Goal: Information Seeking & Learning: Compare options

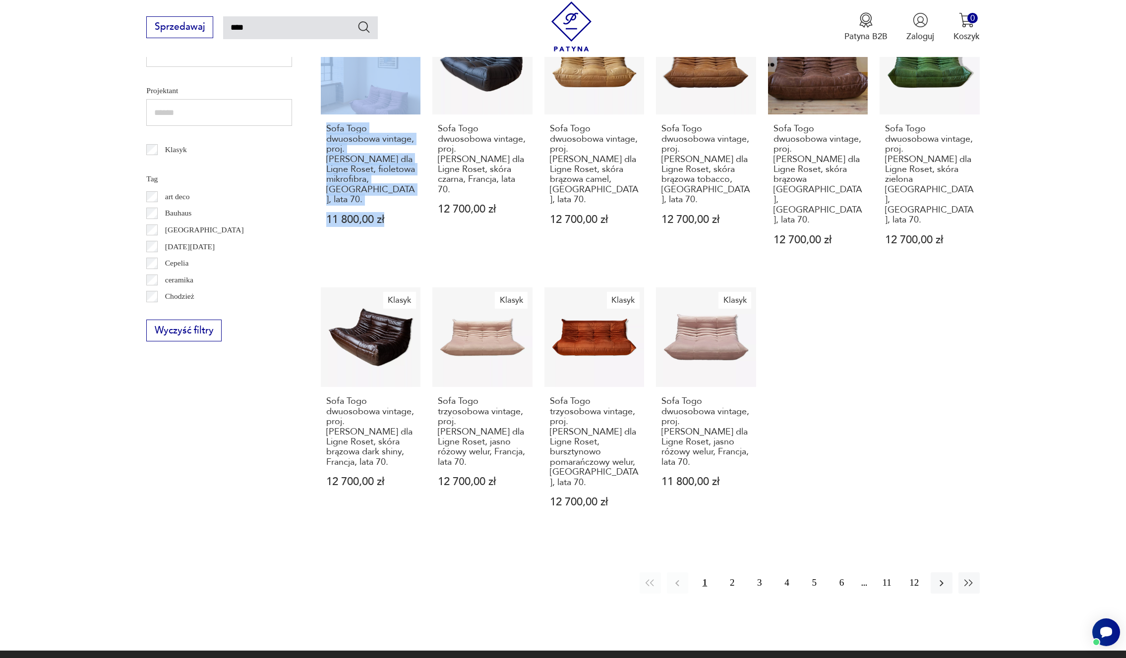
scroll to position [528, 0]
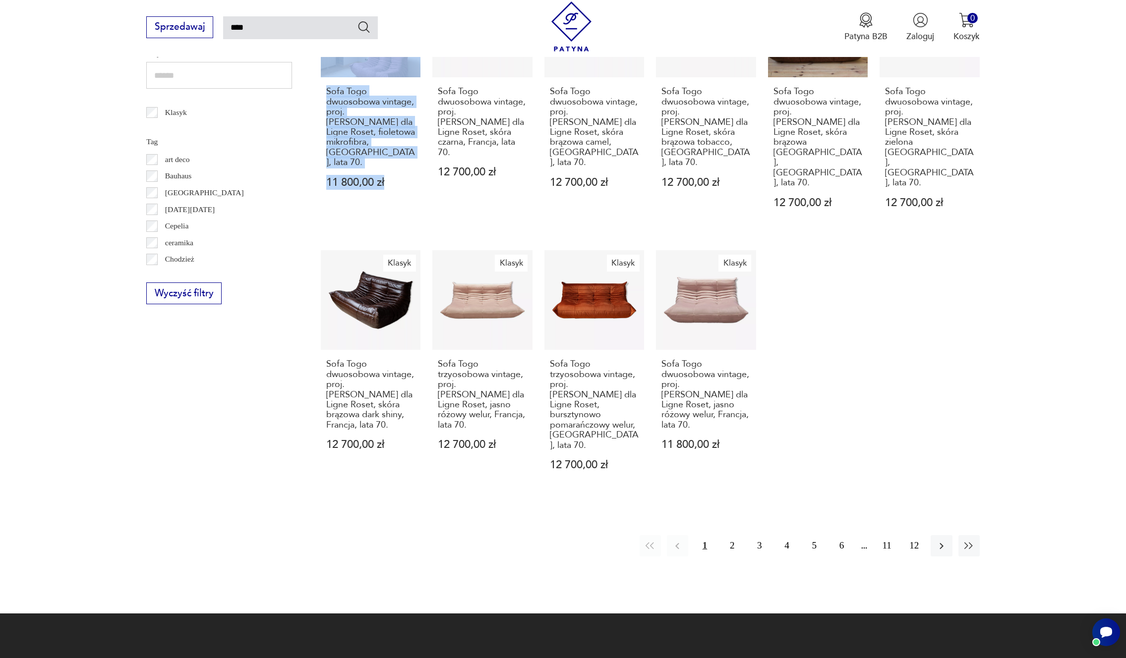
click at [882, 364] on div "Klasyk Sofa trzyosobowa Togo Ligne Roset, czarna skóra 12 900,00 zł Klasyk Naro…" at bounding box center [650, 104] width 659 height 779
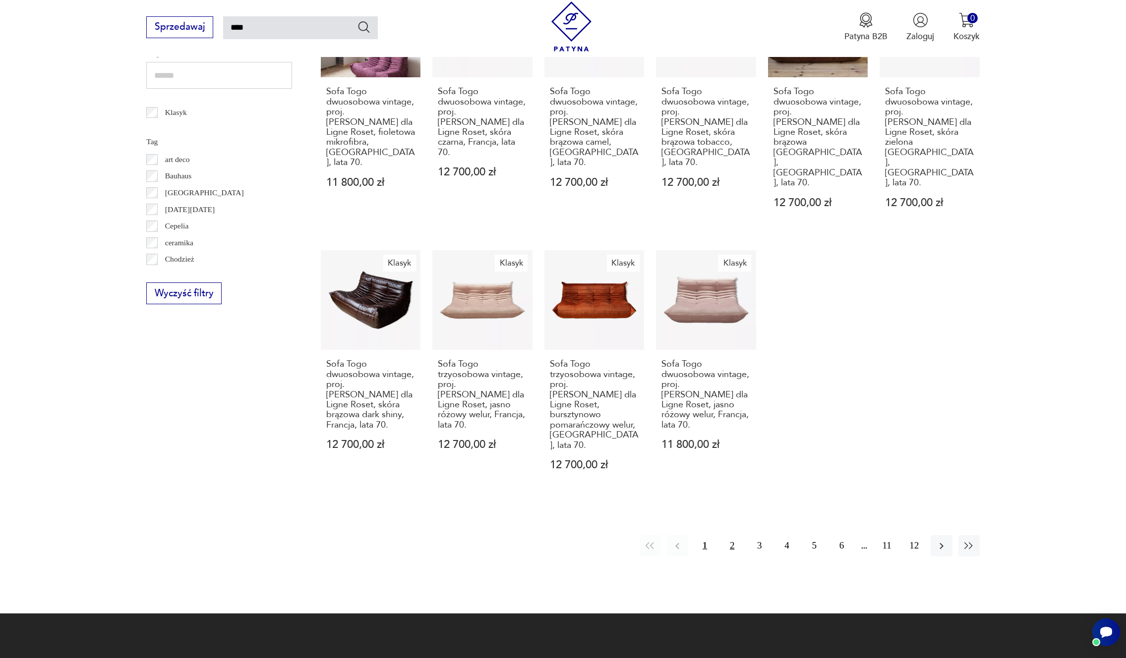
click at [727, 536] on button "2" at bounding box center [731, 546] width 21 height 21
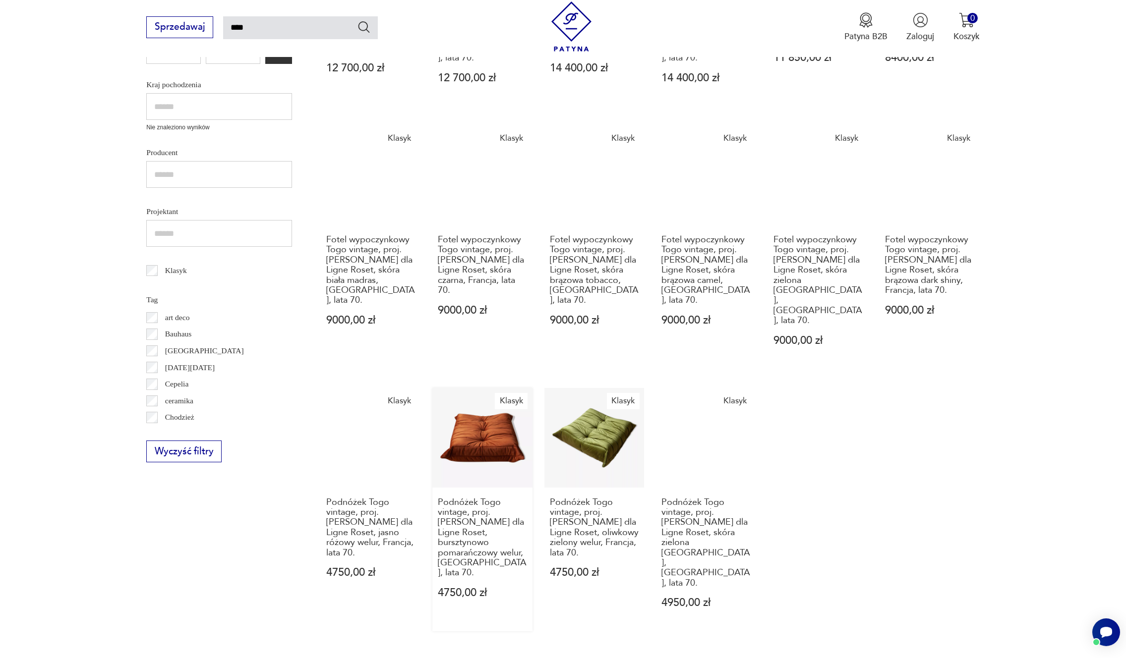
scroll to position [502, 0]
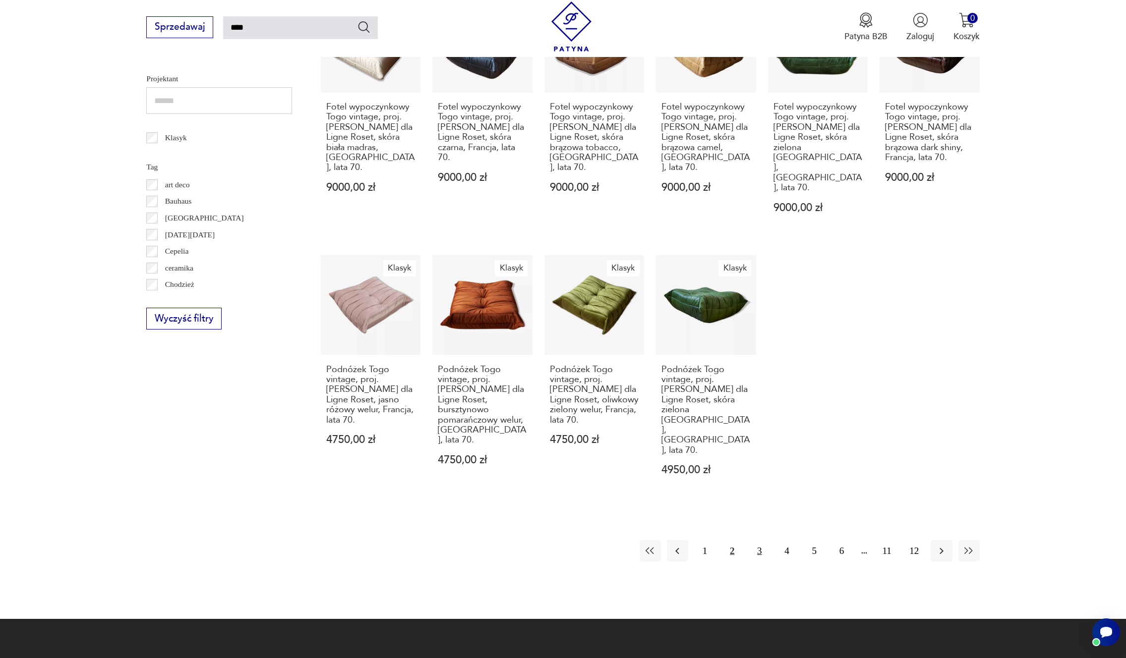
click at [757, 540] on button "3" at bounding box center [759, 550] width 21 height 21
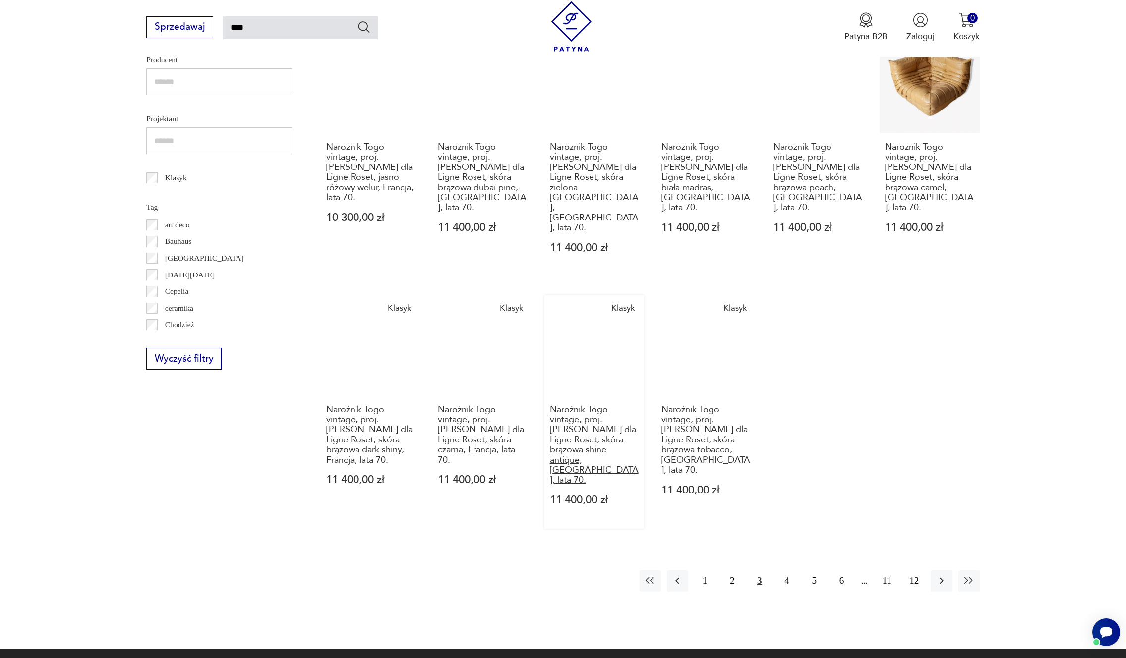
scroll to position [519, 0]
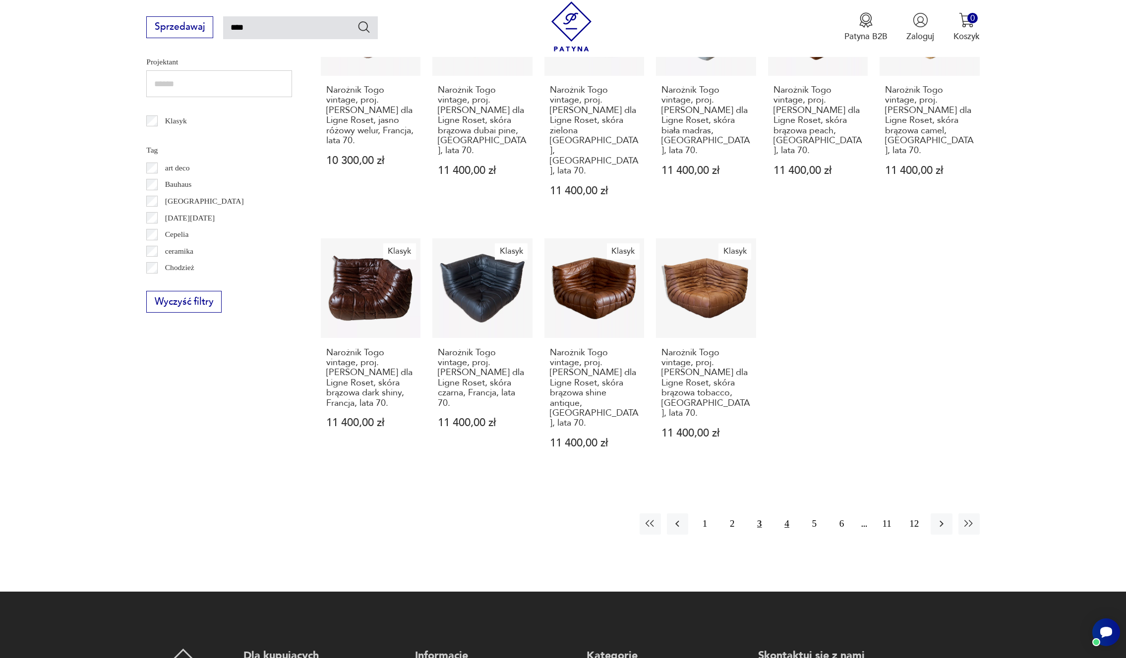
click at [791, 514] on button "4" at bounding box center [786, 524] width 21 height 21
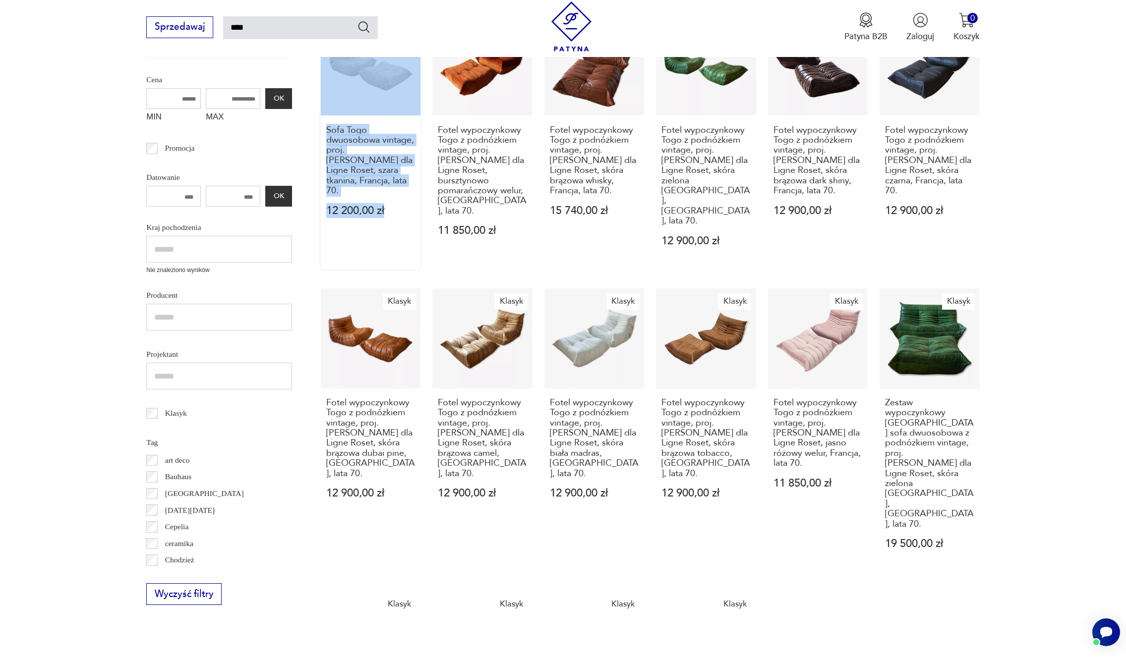
scroll to position [313, 0]
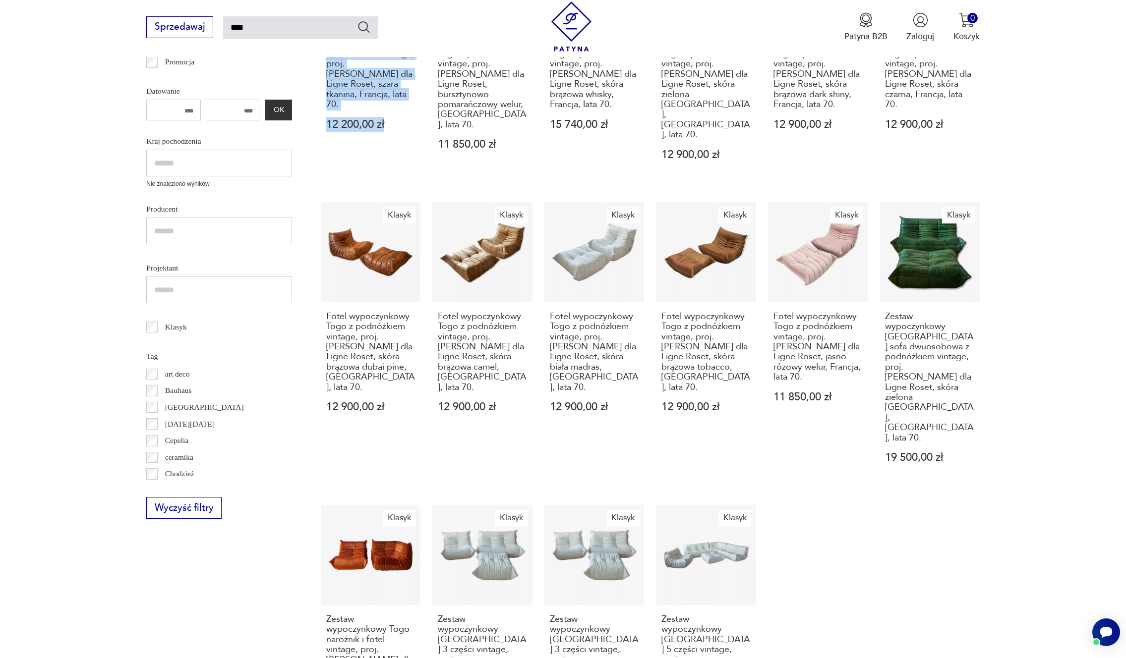
click at [848, 518] on div "Klasyk Sofa Togo dwuosobowa vintage, proj. M. Ducaroy dla Ligne Roset, szara tk…" at bounding box center [650, 345] width 659 height 830
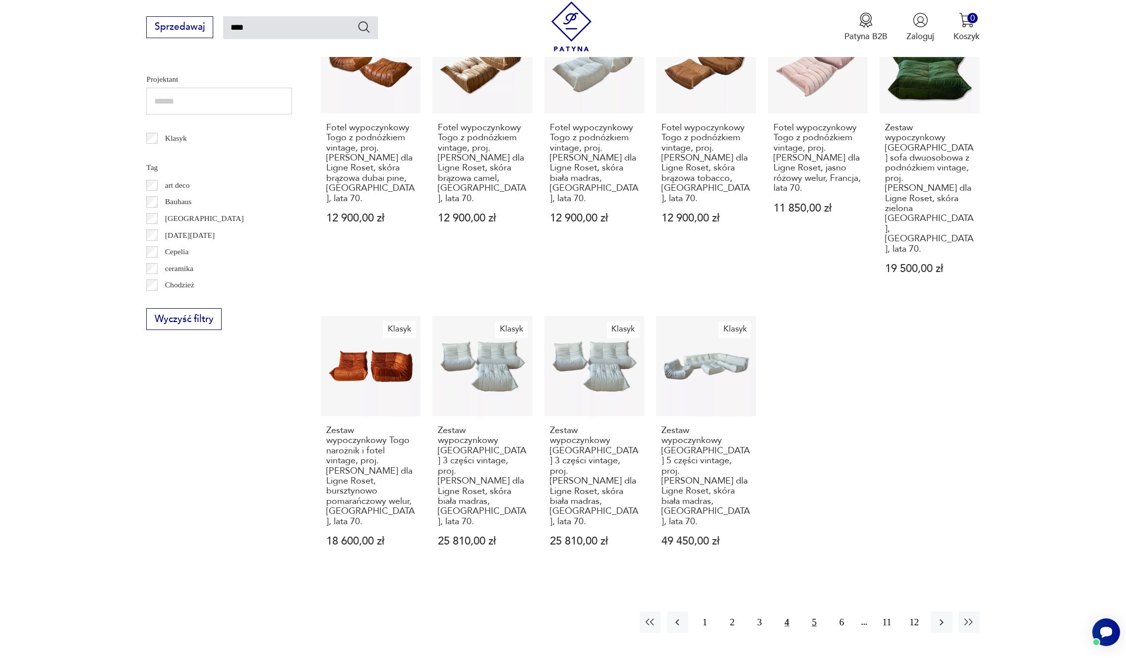
scroll to position [511, 0]
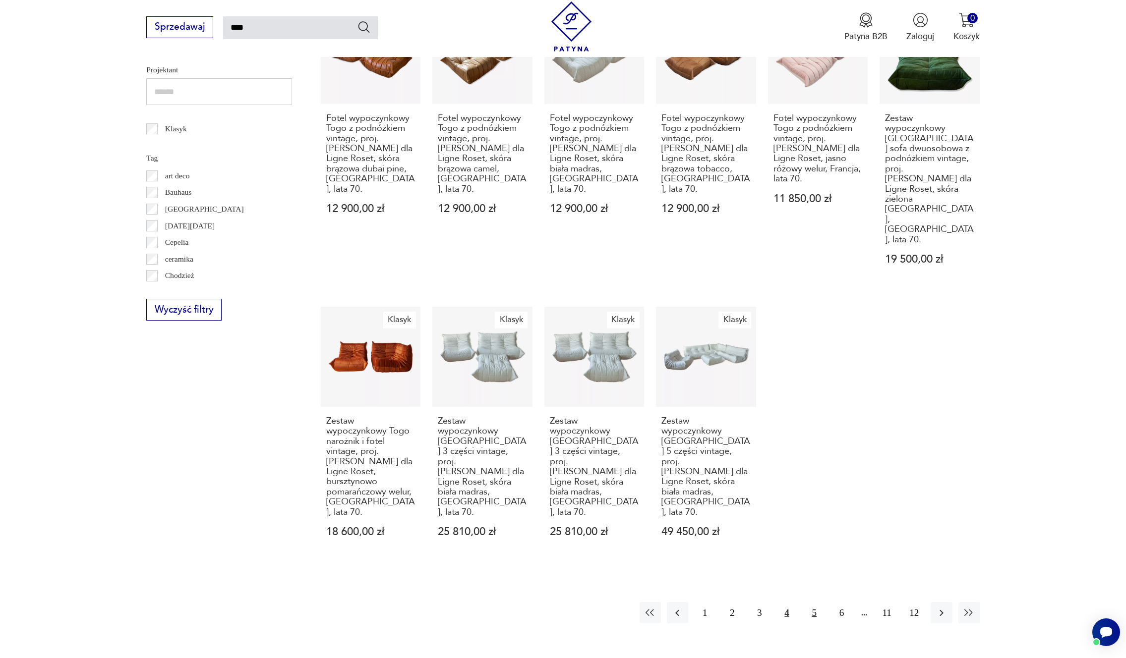
click at [811, 602] on button "5" at bounding box center [814, 612] width 21 height 21
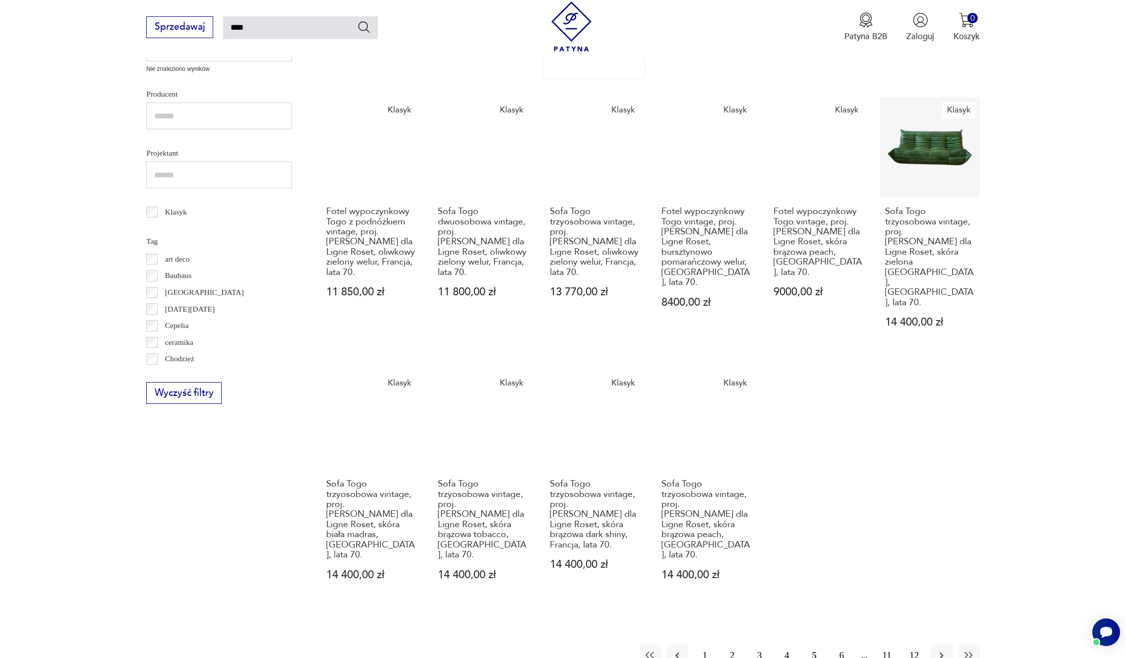
scroll to position [446, 0]
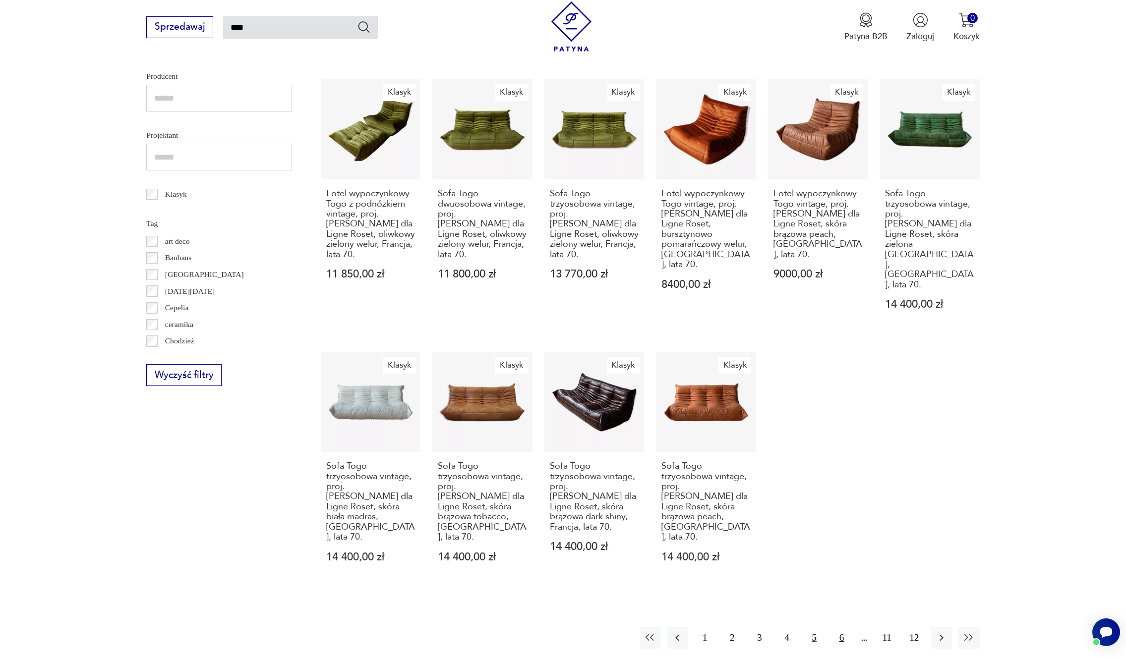
click at [838, 627] on button "6" at bounding box center [841, 637] width 21 height 21
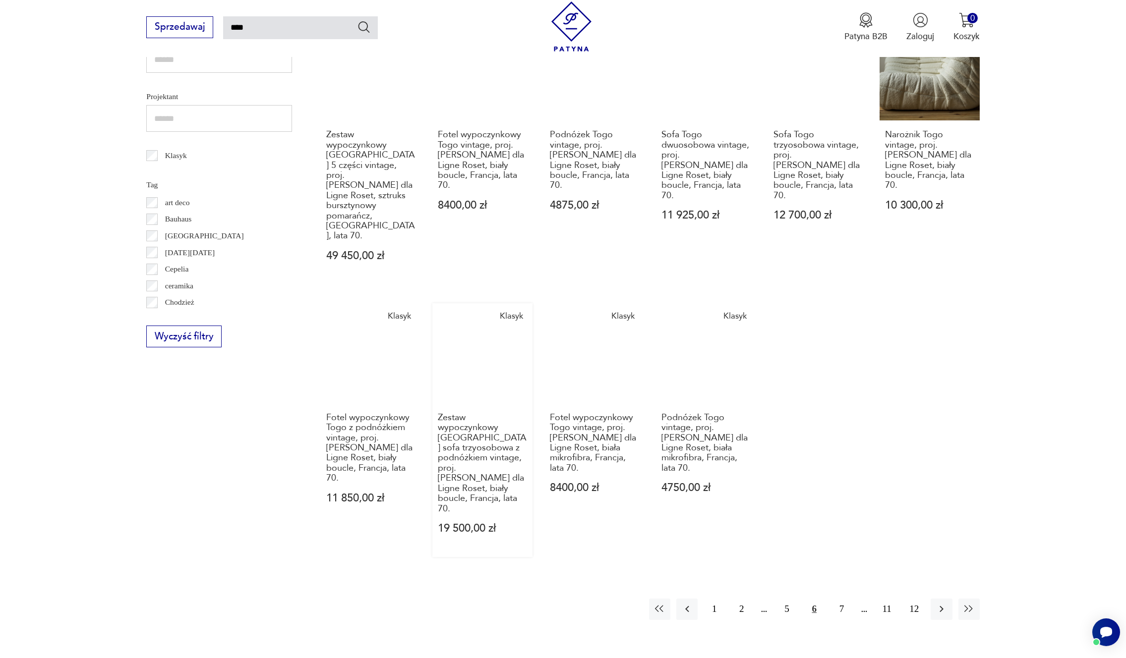
scroll to position [511, 0]
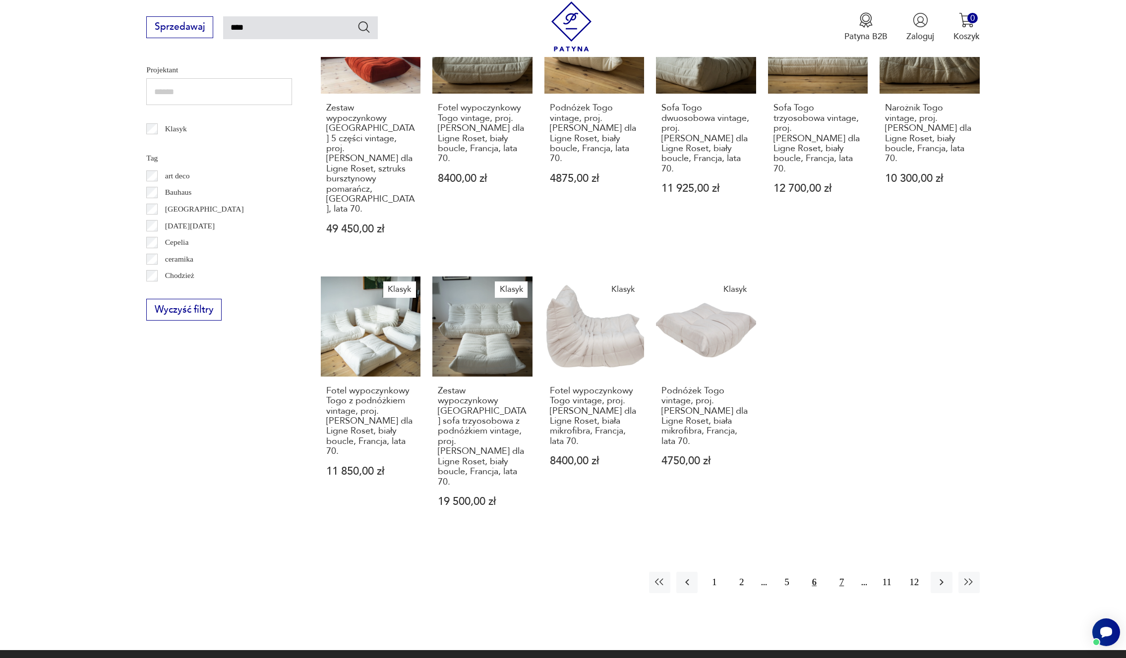
click at [838, 572] on button "7" at bounding box center [841, 582] width 21 height 21
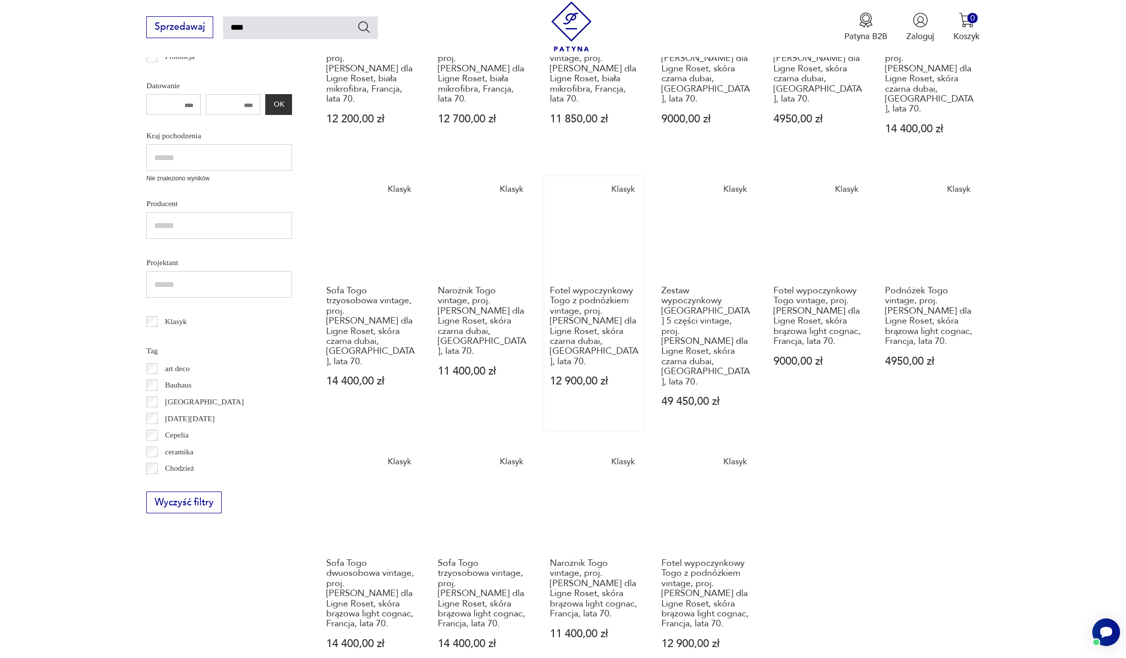
scroll to position [435, 0]
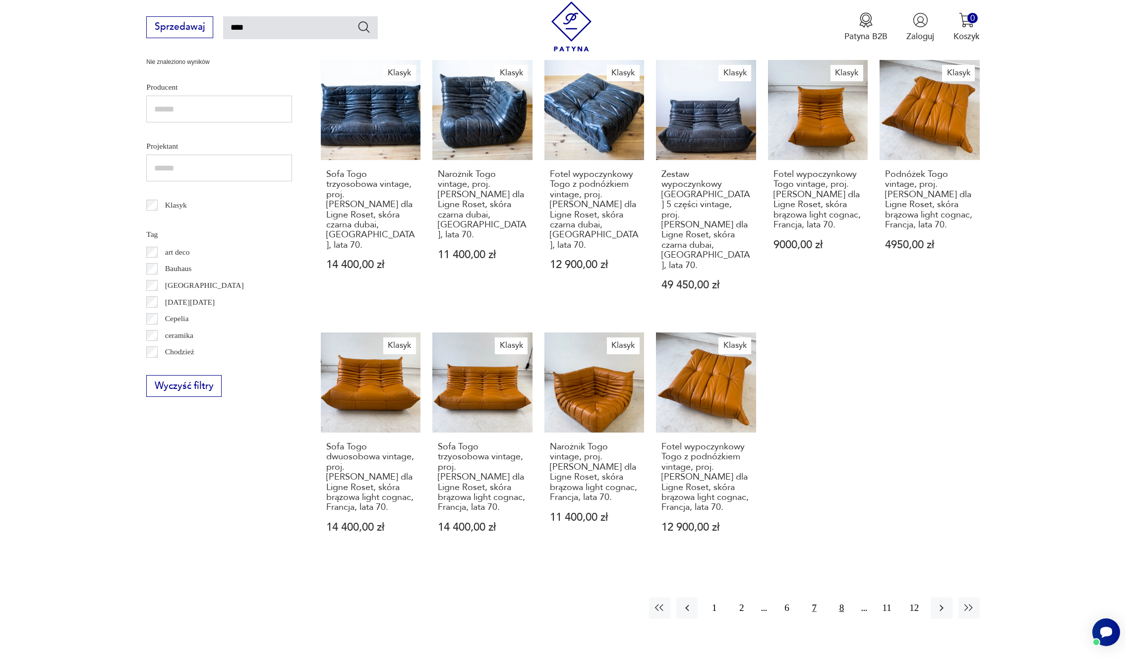
click at [842, 598] on button "8" at bounding box center [841, 608] width 21 height 21
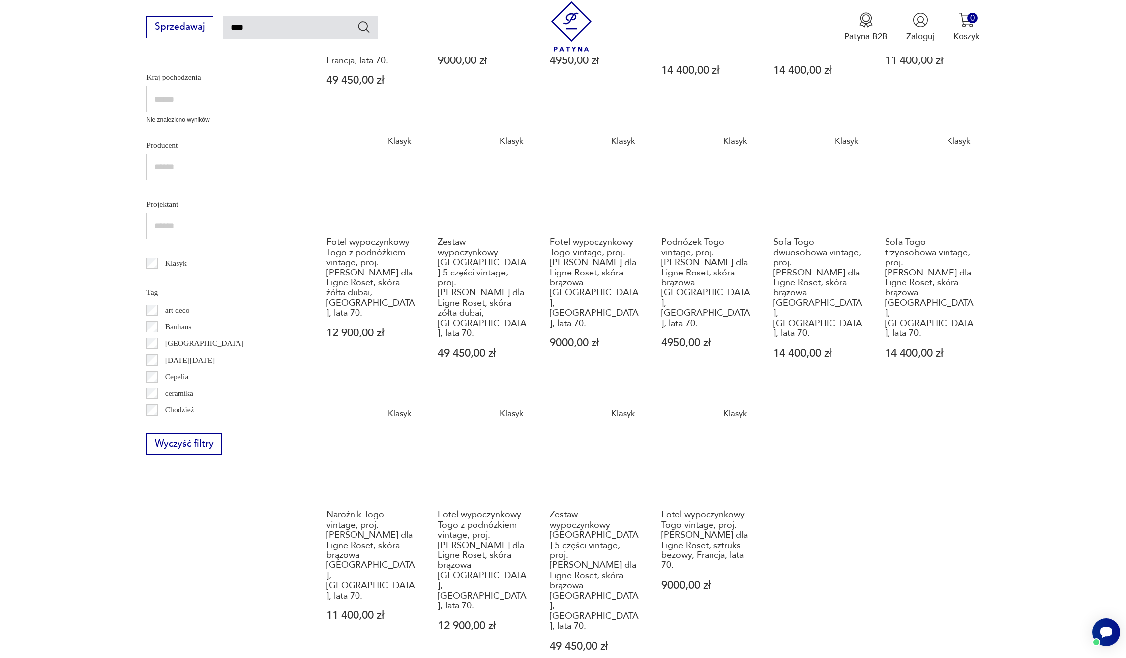
scroll to position [508, 0]
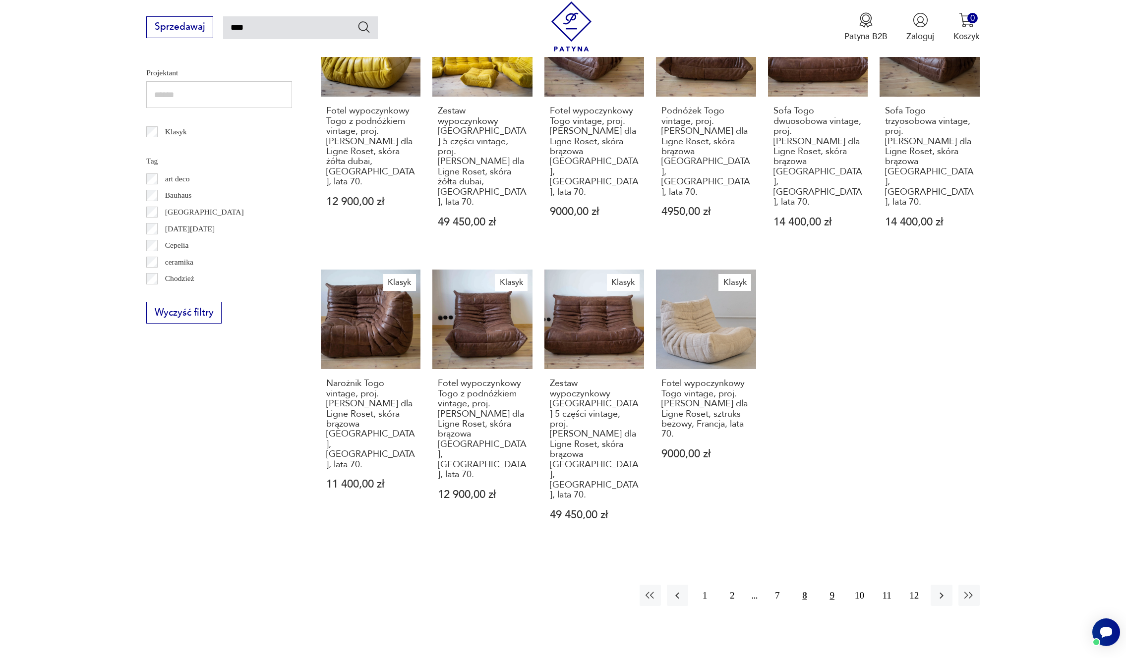
click at [824, 585] on button "9" at bounding box center [832, 595] width 21 height 21
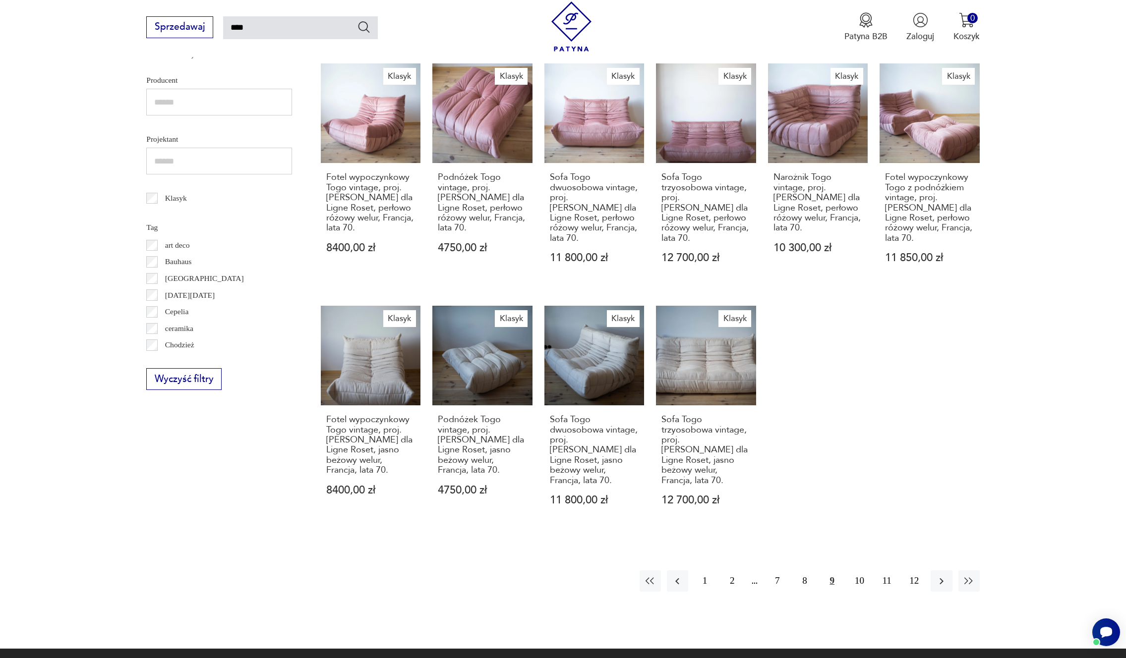
scroll to position [509, 0]
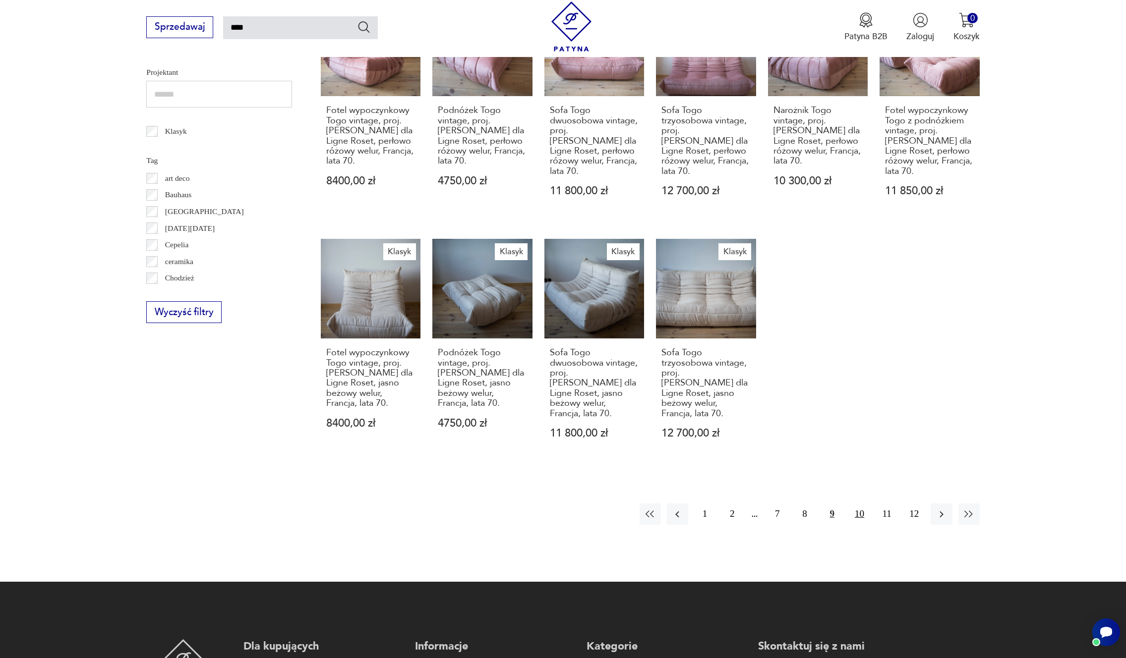
click at [861, 504] on button "10" at bounding box center [859, 514] width 21 height 21
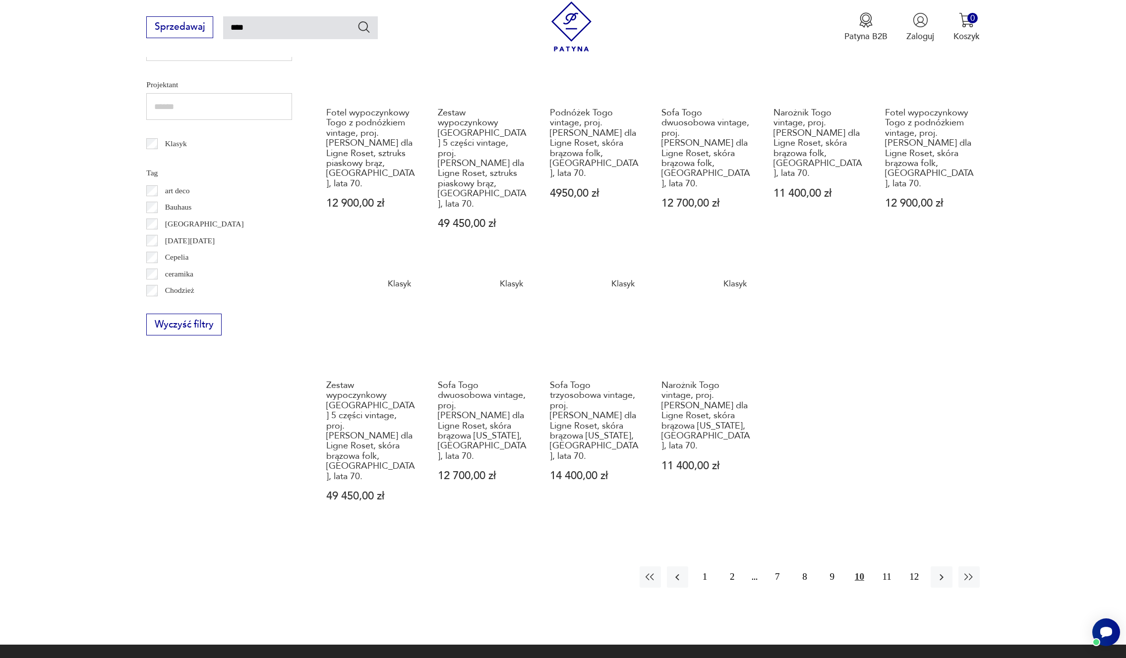
scroll to position [508, 0]
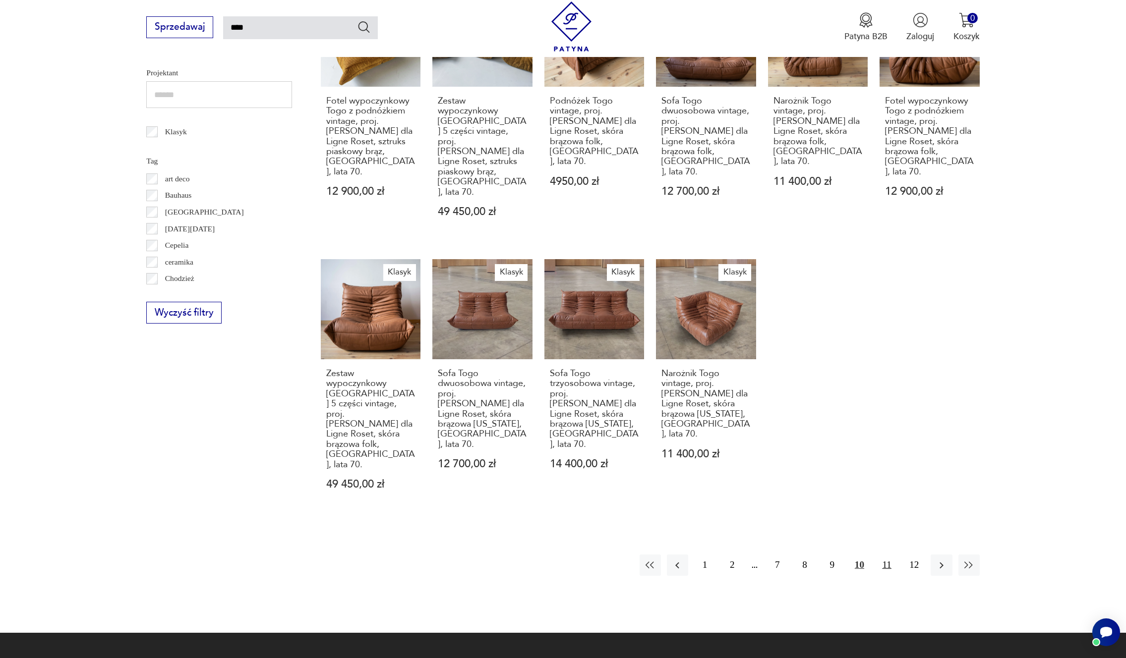
click at [888, 555] on button "11" at bounding box center [886, 565] width 21 height 21
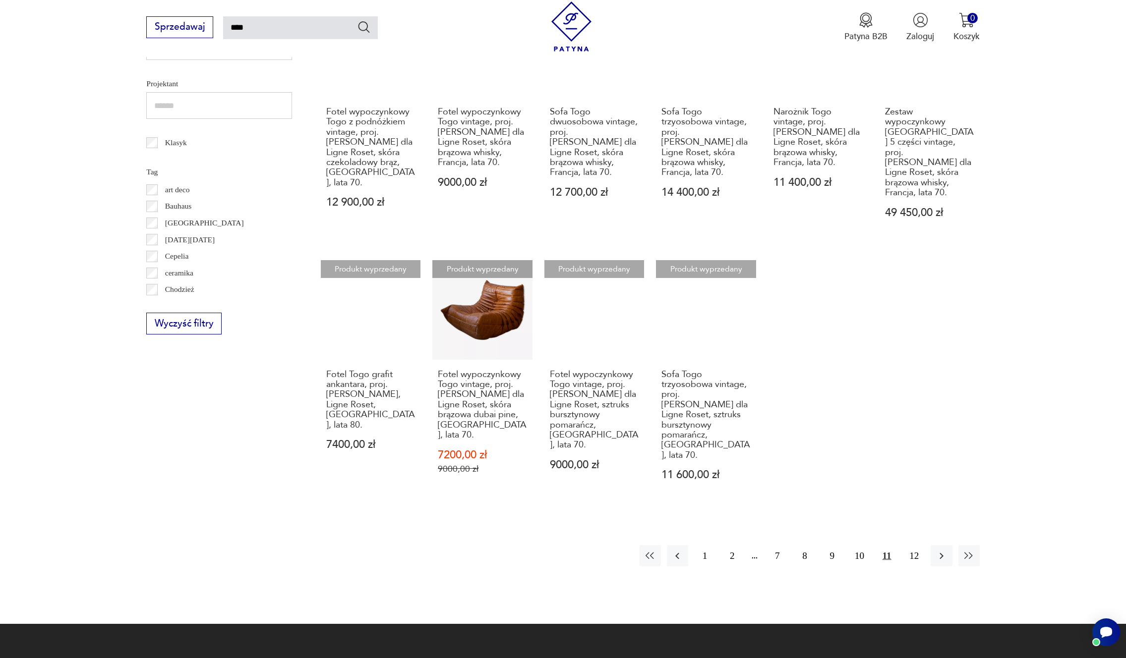
scroll to position [527, 0]
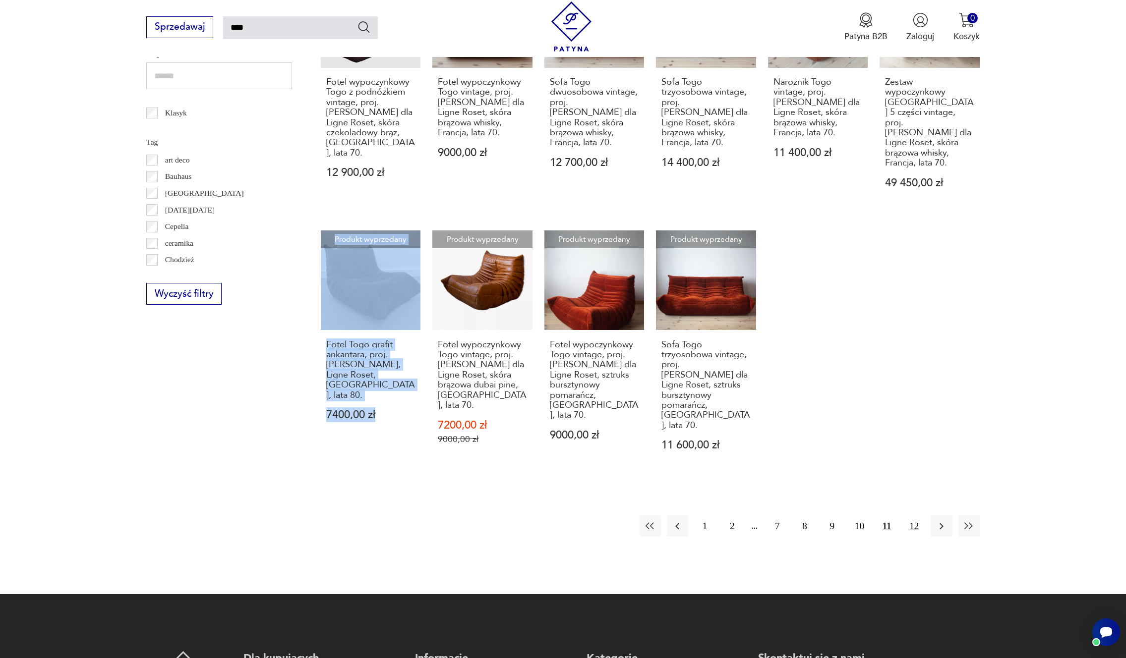
click at [913, 516] on button "12" at bounding box center [913, 526] width 21 height 21
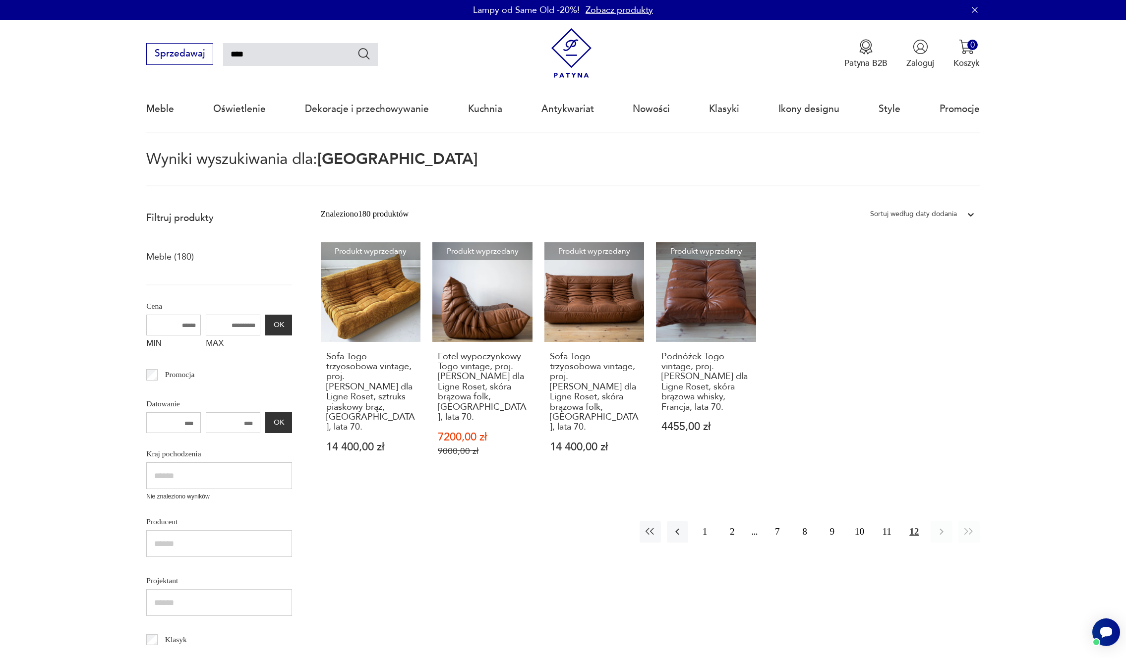
click at [277, 46] on input "****" at bounding box center [300, 54] width 155 height 23
type input "*******"
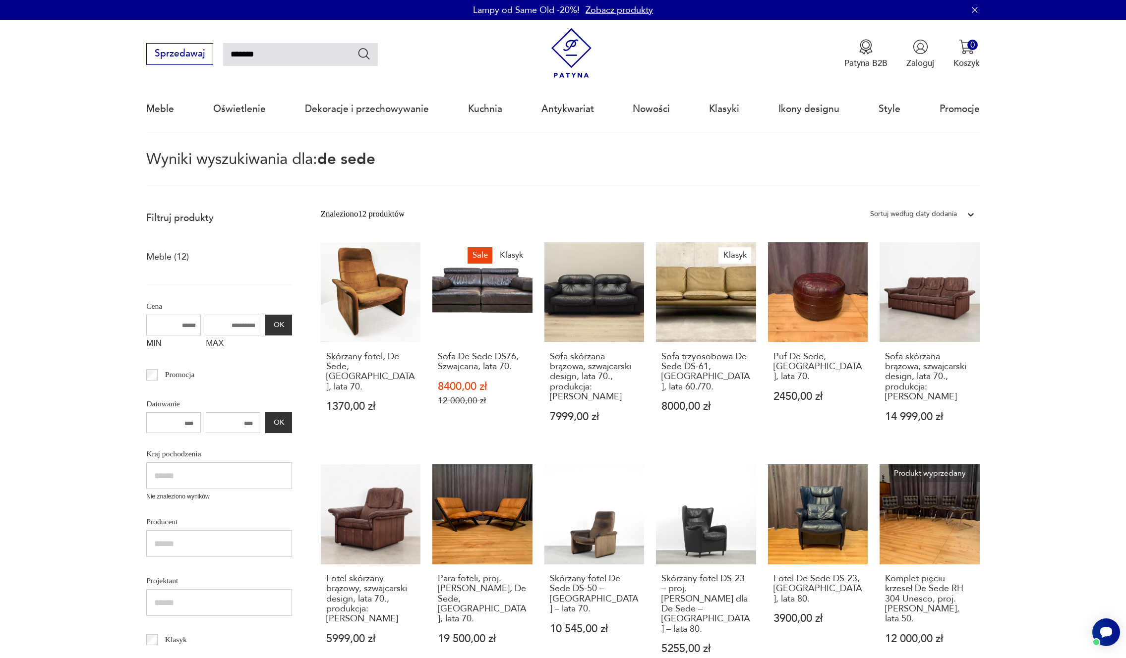
click at [603, 156] on p "Wyniki wyszukiwania dla: de sede" at bounding box center [563, 169] width 834 height 34
click at [483, 312] on link "Sale Klasyk Sofa De Sede DS76, Szwajcaria, lata 70. 8400,00 zł 12 000,00 zł" at bounding box center [482, 343] width 100 height 203
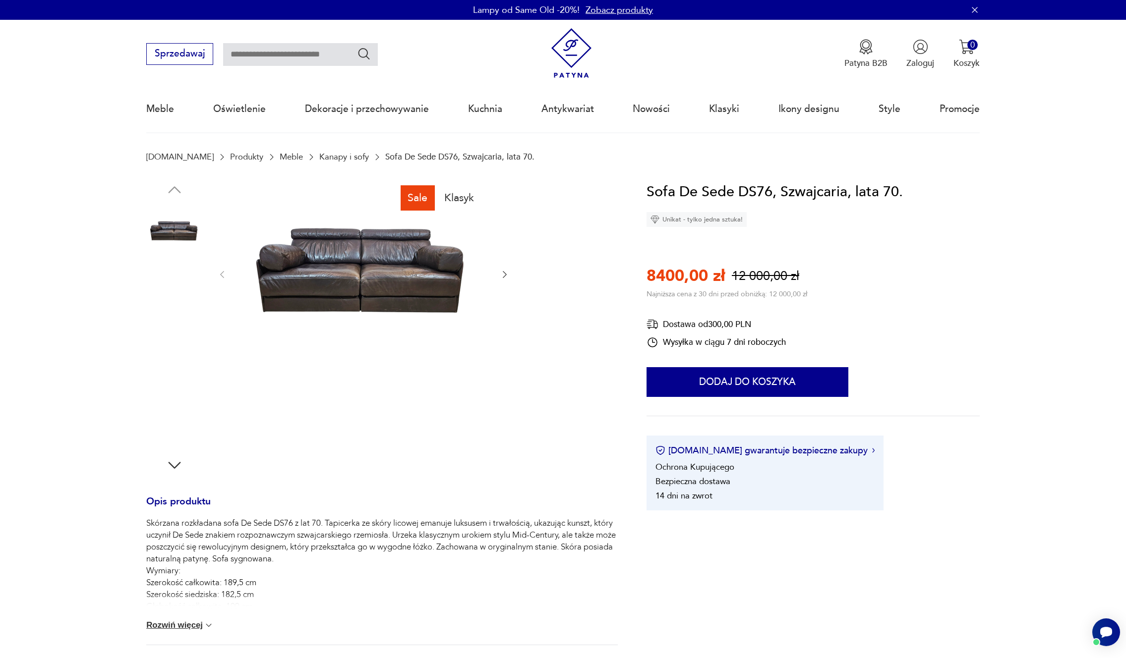
click at [172, 293] on img at bounding box center [174, 295] width 57 height 57
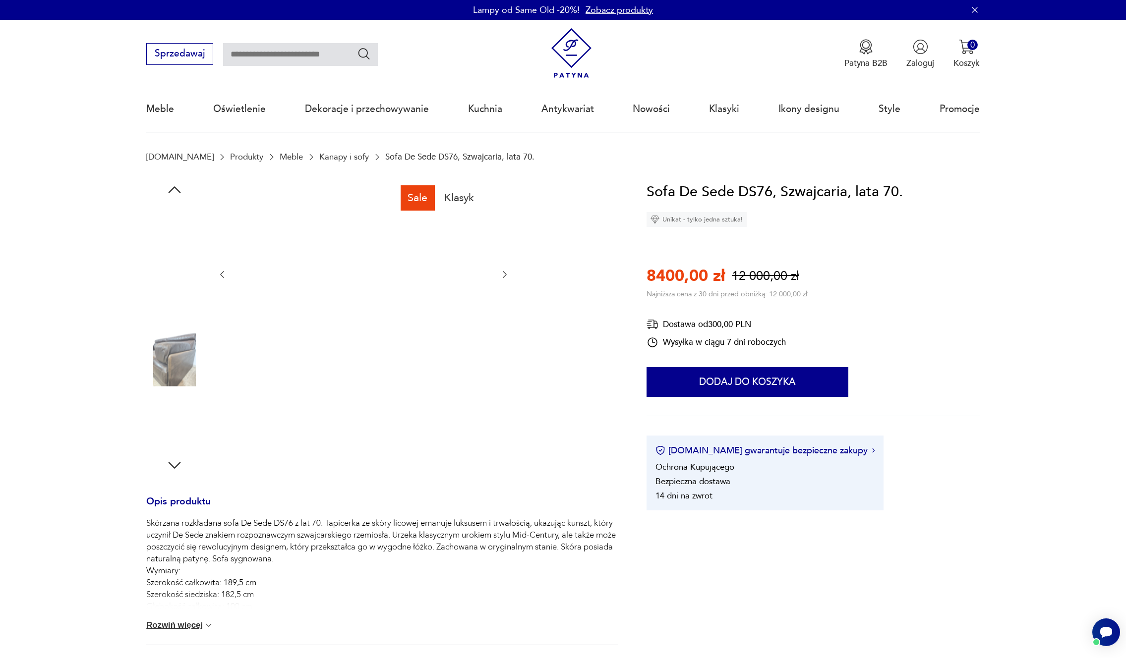
click at [173, 304] on img at bounding box center [174, 295] width 57 height 57
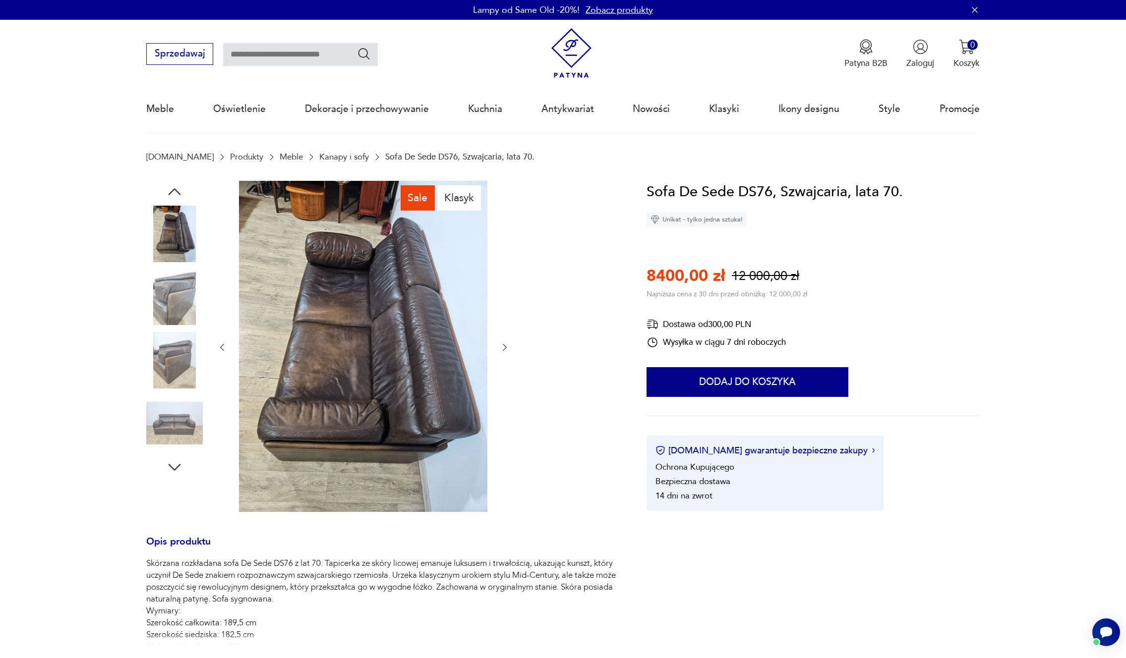
click at [174, 326] on div at bounding box center [174, 298] width 57 height 59
click at [173, 356] on img at bounding box center [174, 360] width 57 height 57
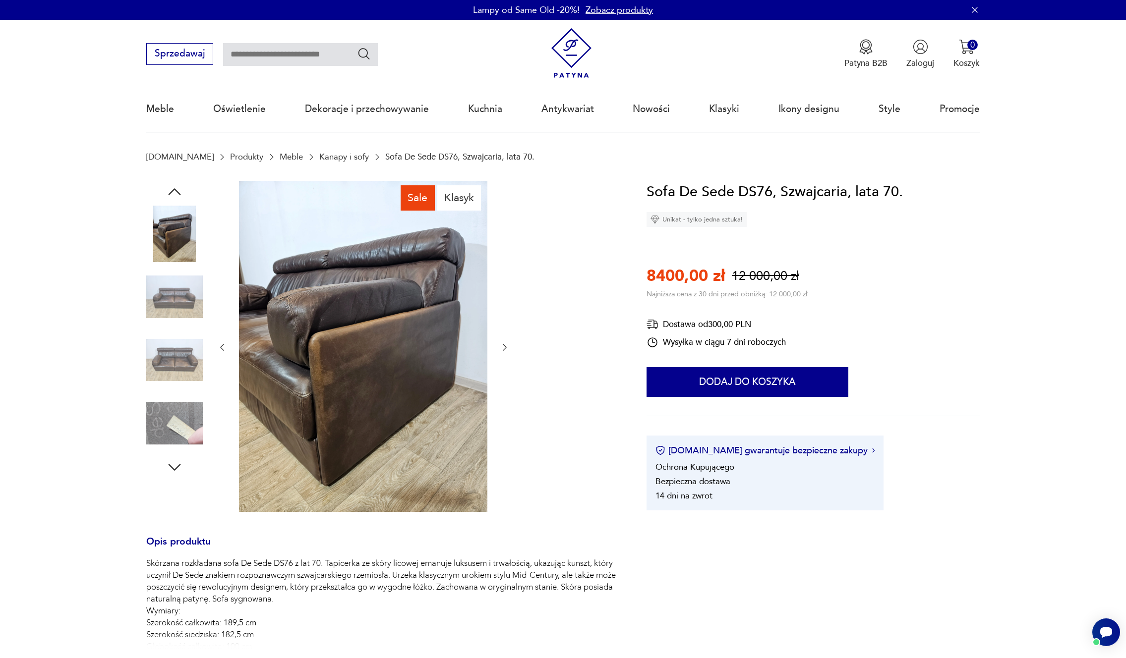
click at [587, 49] on img at bounding box center [571, 53] width 50 height 50
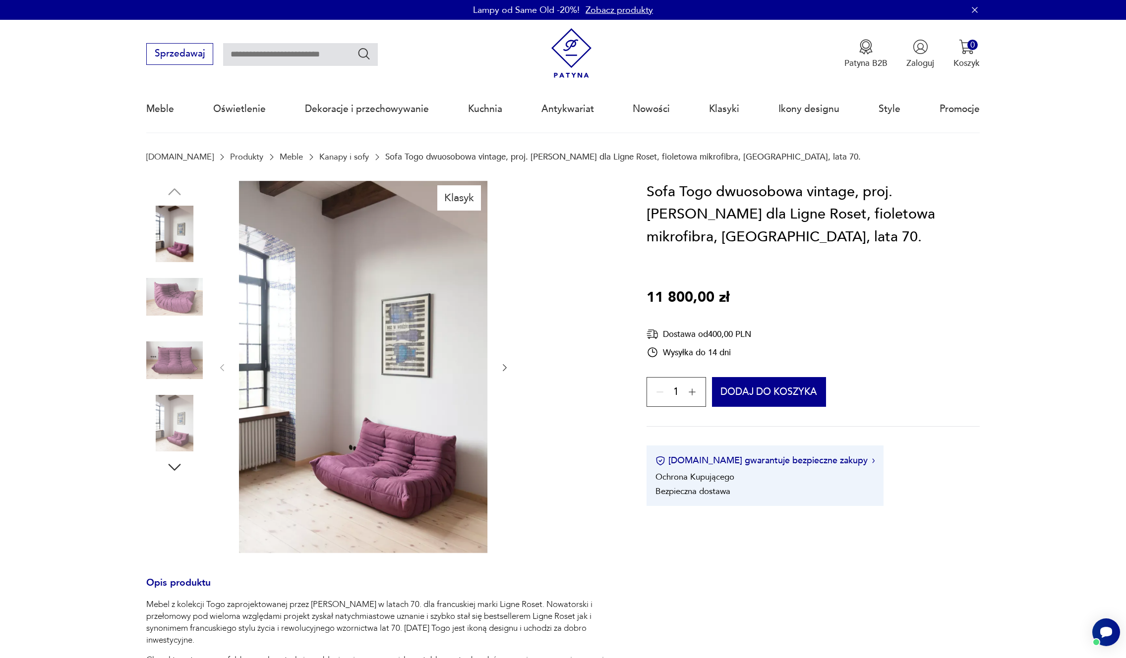
click at [507, 364] on icon "button" at bounding box center [505, 368] width 10 height 10
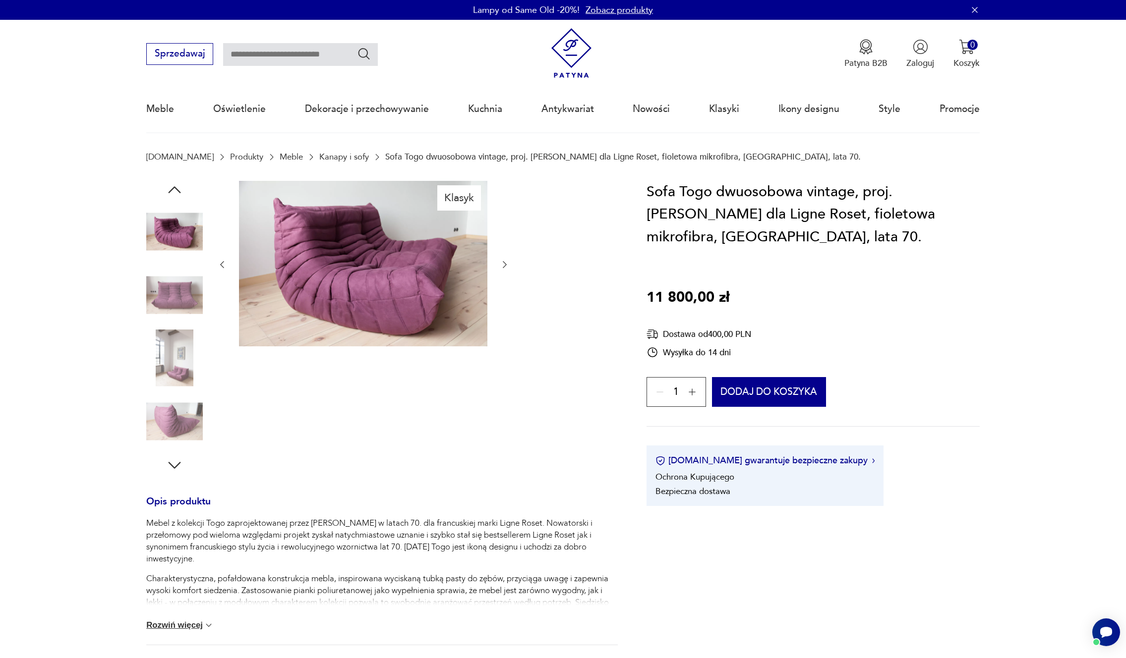
click at [437, 270] on img at bounding box center [363, 264] width 248 height 166
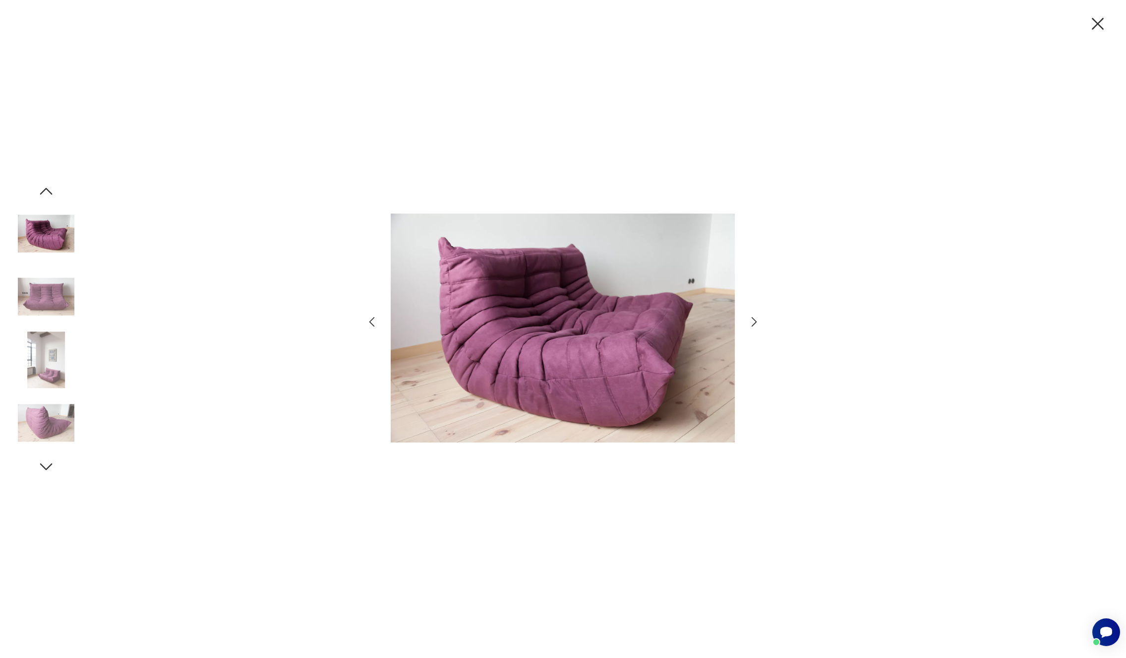
click at [755, 320] on icon "button" at bounding box center [754, 322] width 5 height 10
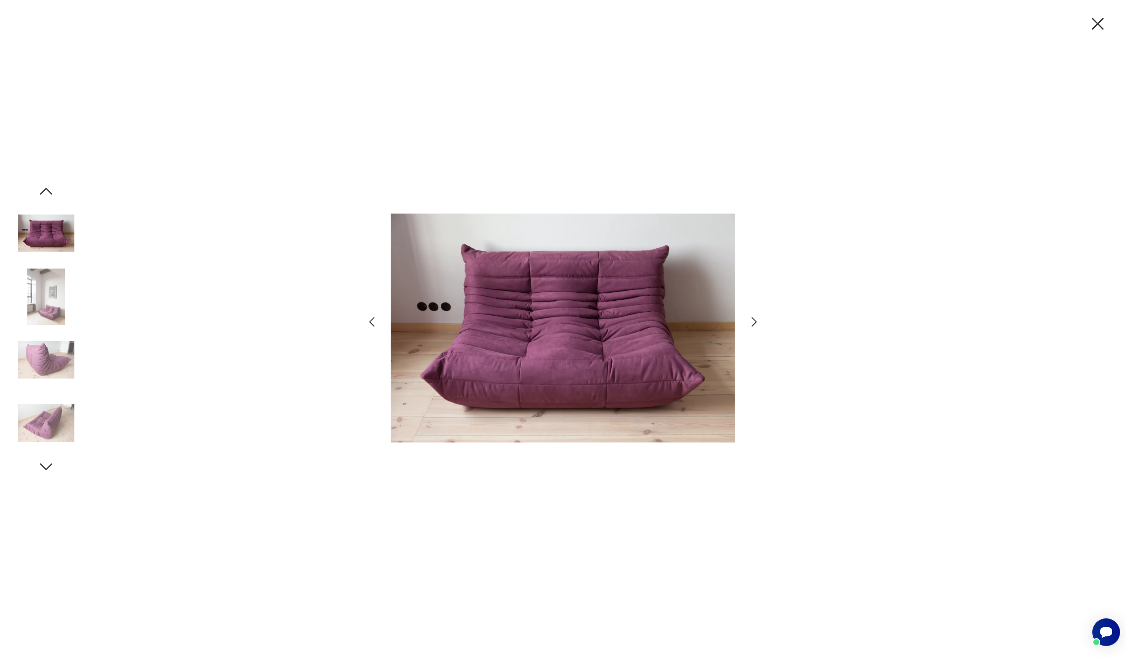
click at [755, 320] on icon "button" at bounding box center [754, 322] width 5 height 10
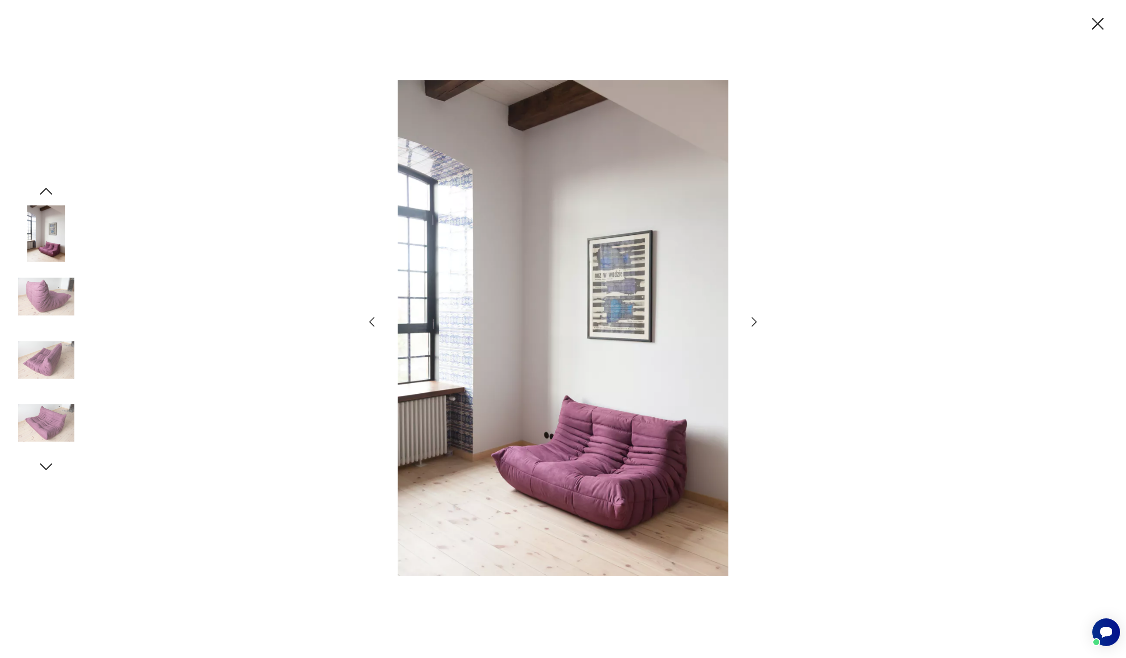
click at [755, 320] on icon "button" at bounding box center [754, 322] width 5 height 10
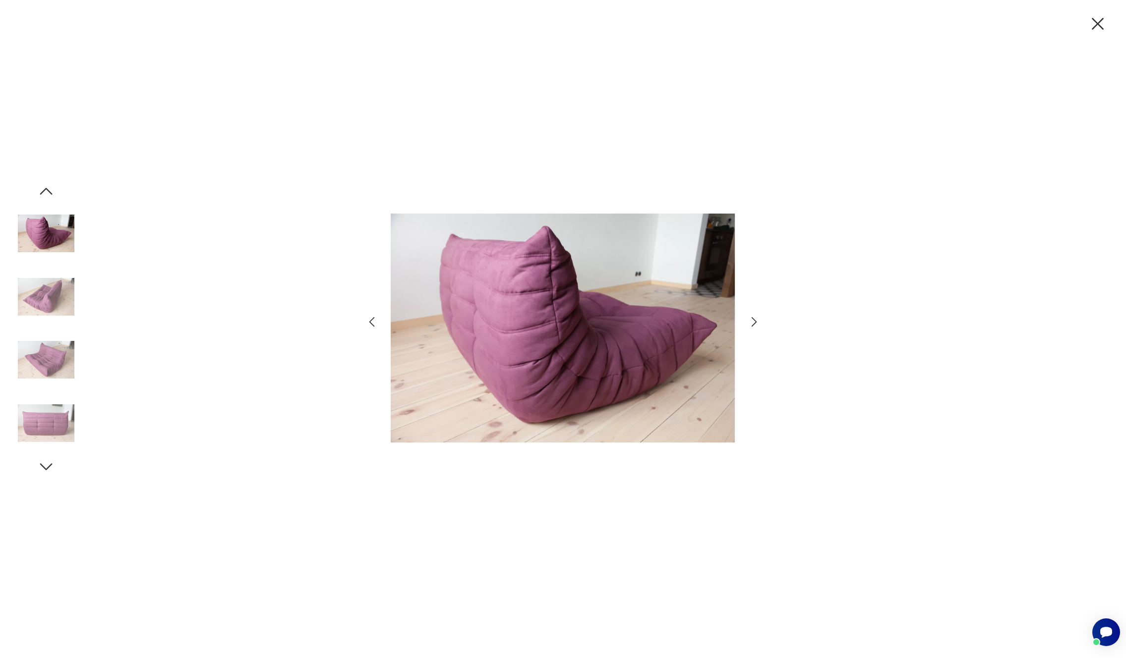
click at [755, 320] on icon "button" at bounding box center [754, 322] width 5 height 10
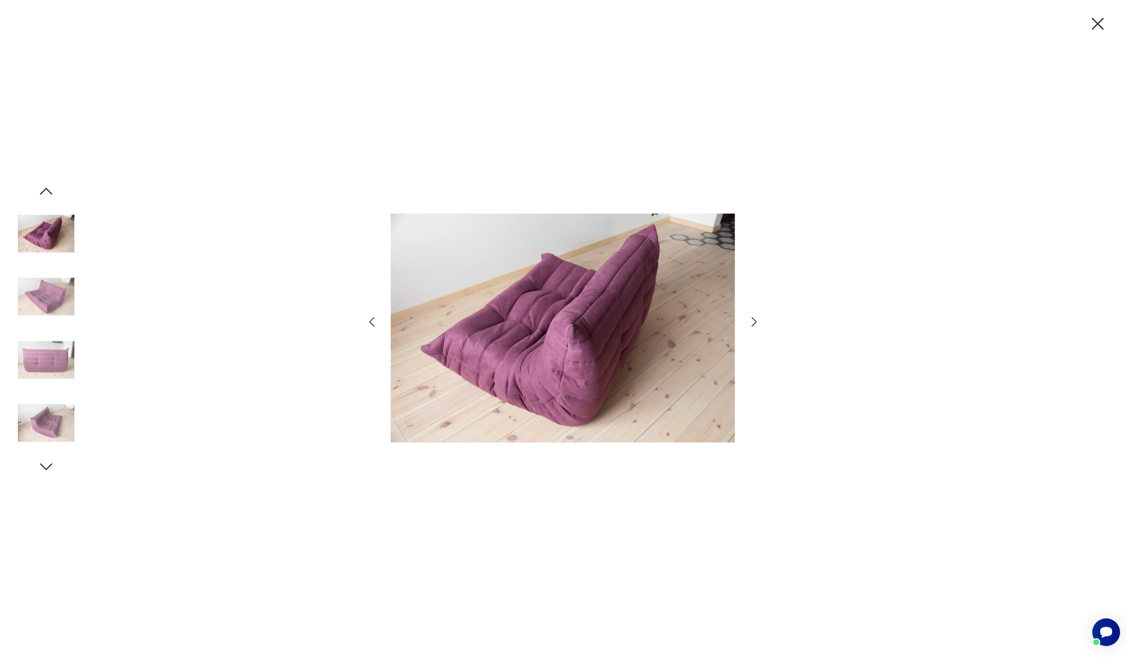
click at [1102, 21] on icon "button" at bounding box center [1097, 23] width 21 height 21
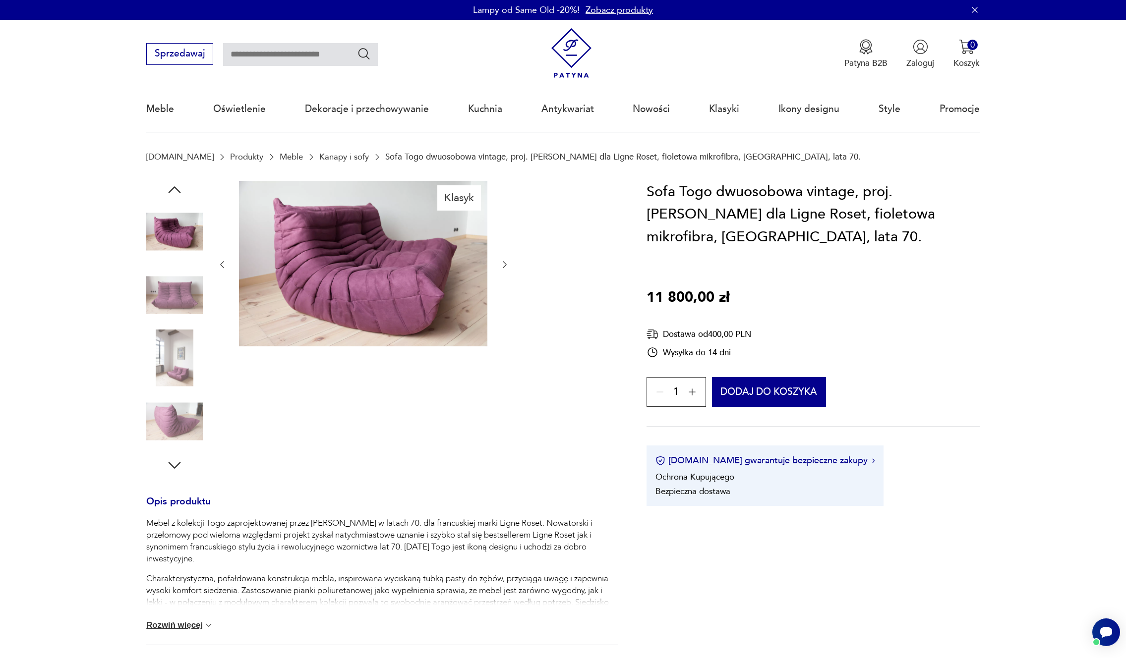
click at [391, 261] on img at bounding box center [363, 264] width 248 height 166
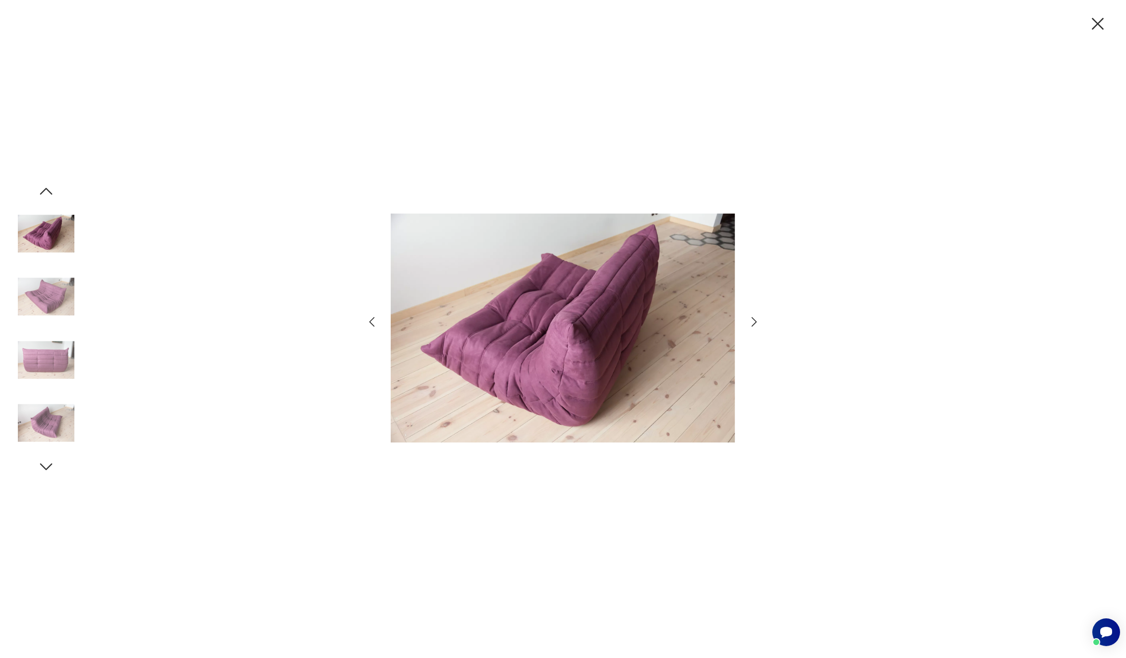
click at [51, 299] on img at bounding box center [46, 297] width 57 height 57
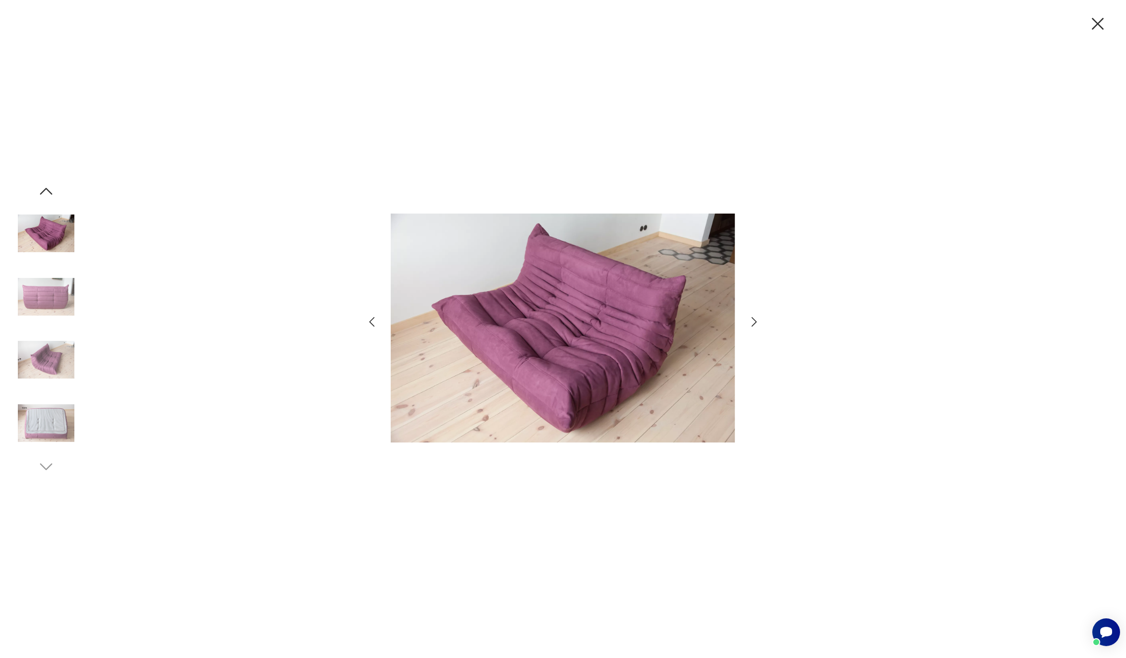
click at [53, 338] on img at bounding box center [46, 360] width 57 height 57
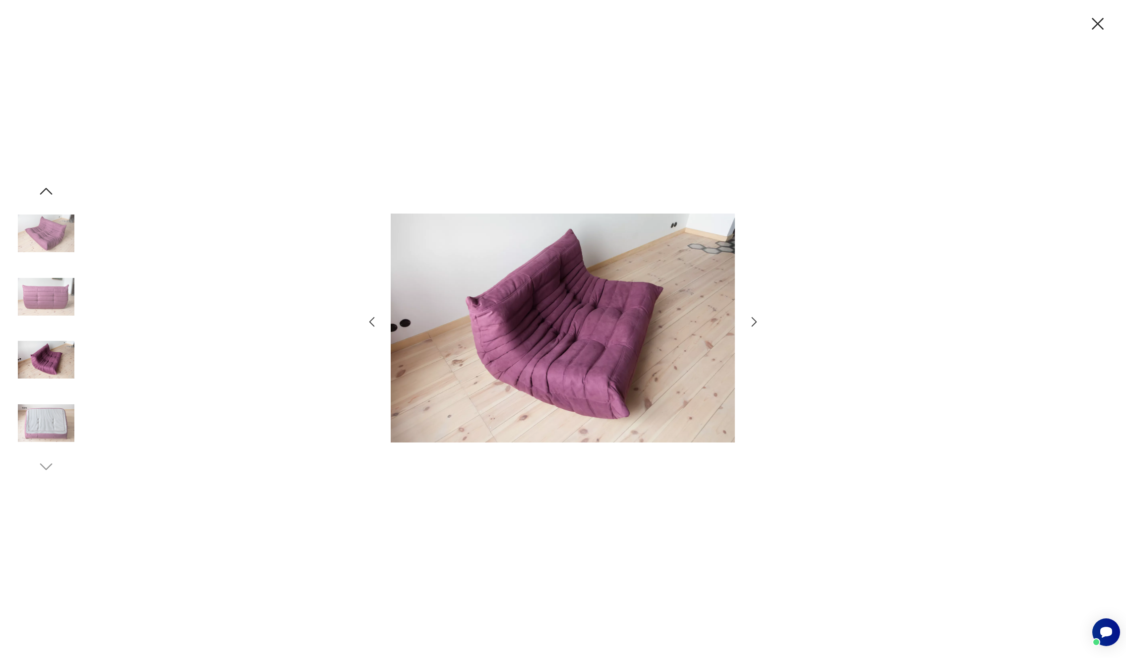
click at [61, 397] on img at bounding box center [46, 423] width 57 height 57
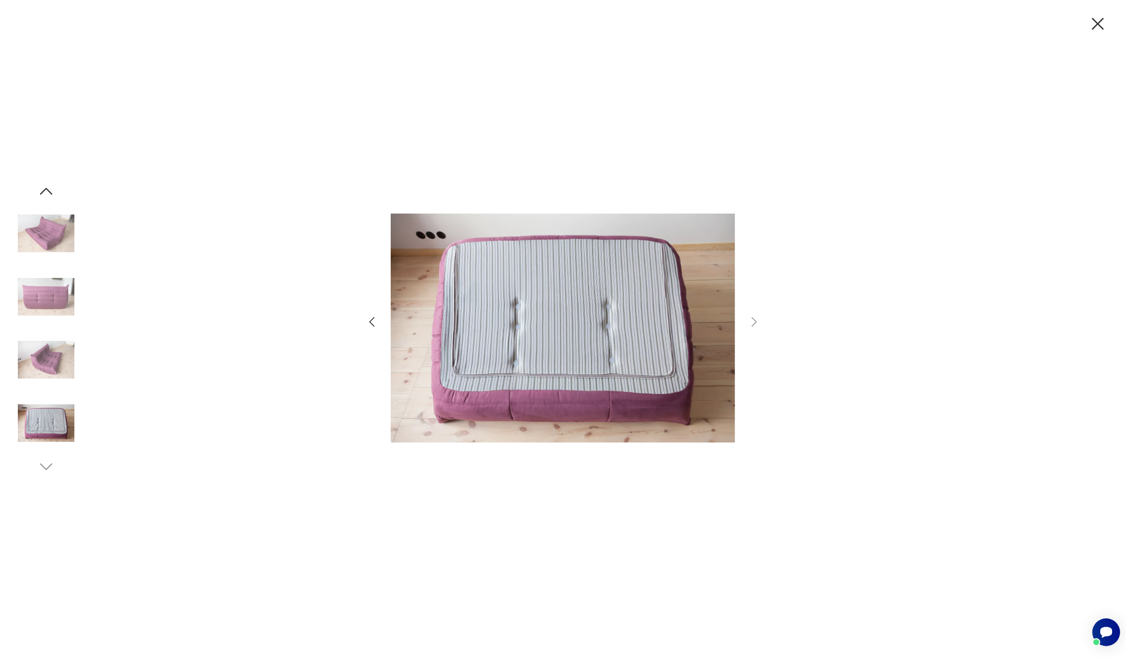
click at [48, 226] on img at bounding box center [46, 233] width 57 height 57
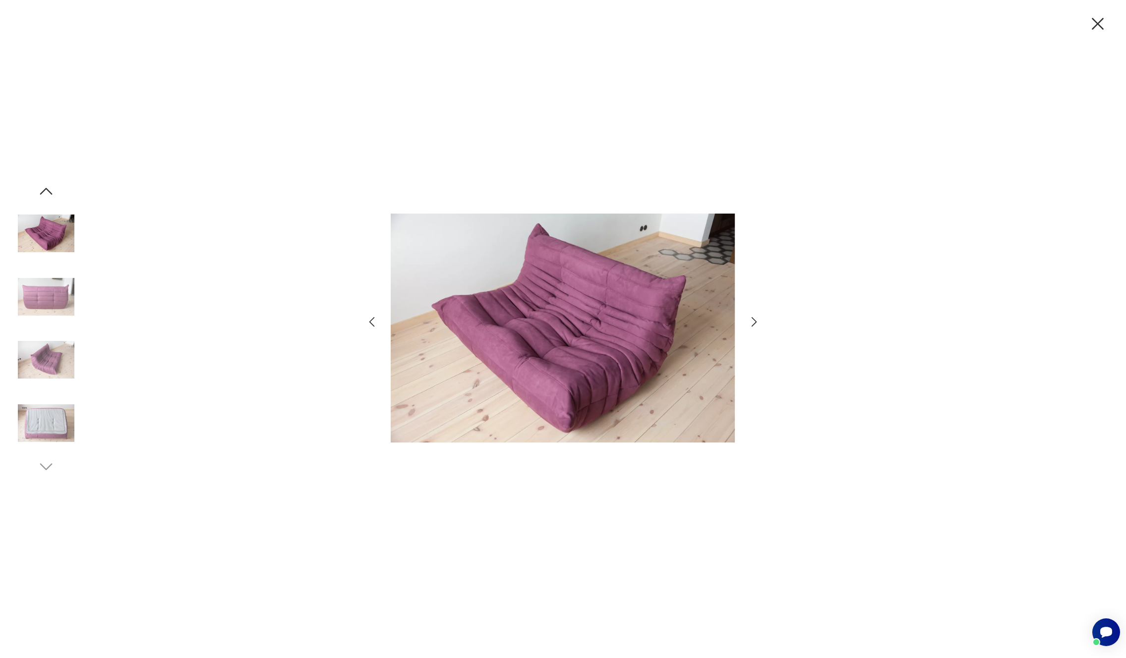
click at [1106, 22] on icon "button" at bounding box center [1097, 23] width 21 height 21
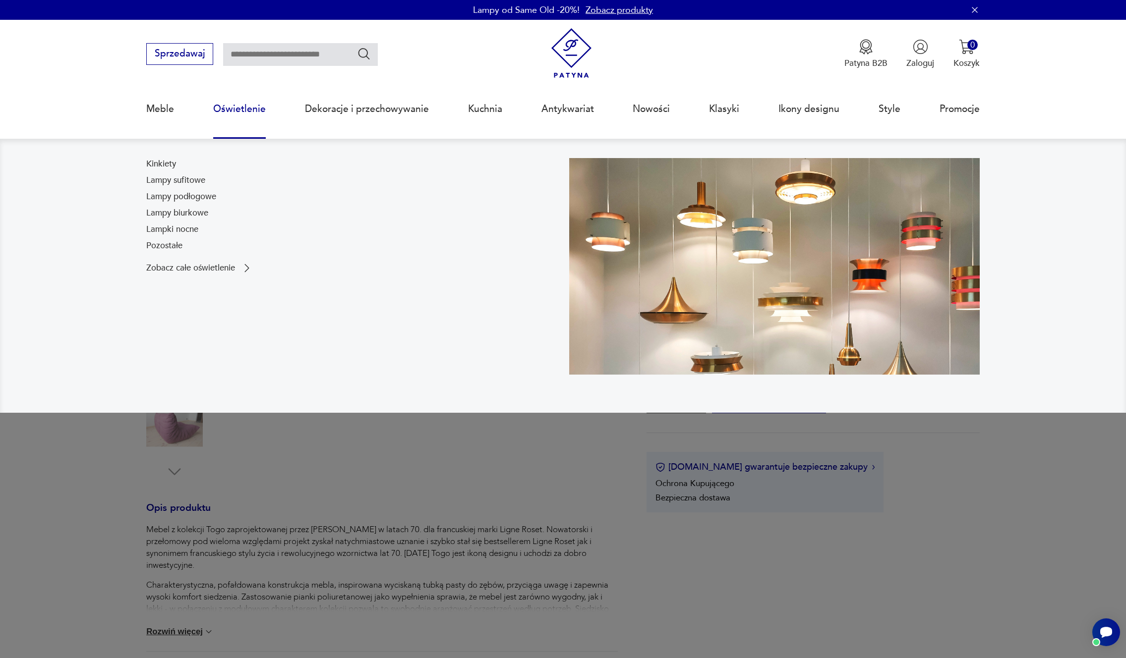
click at [244, 105] on link "Oświetlenie" at bounding box center [239, 109] width 53 height 46
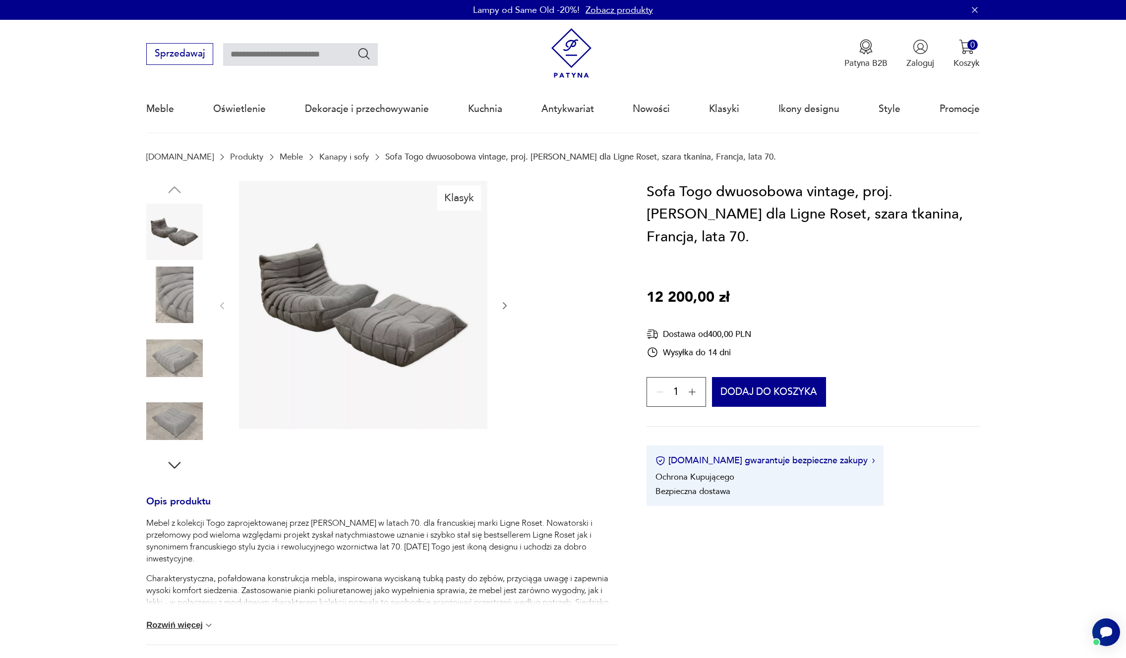
click at [329, 303] on img at bounding box center [363, 305] width 248 height 248
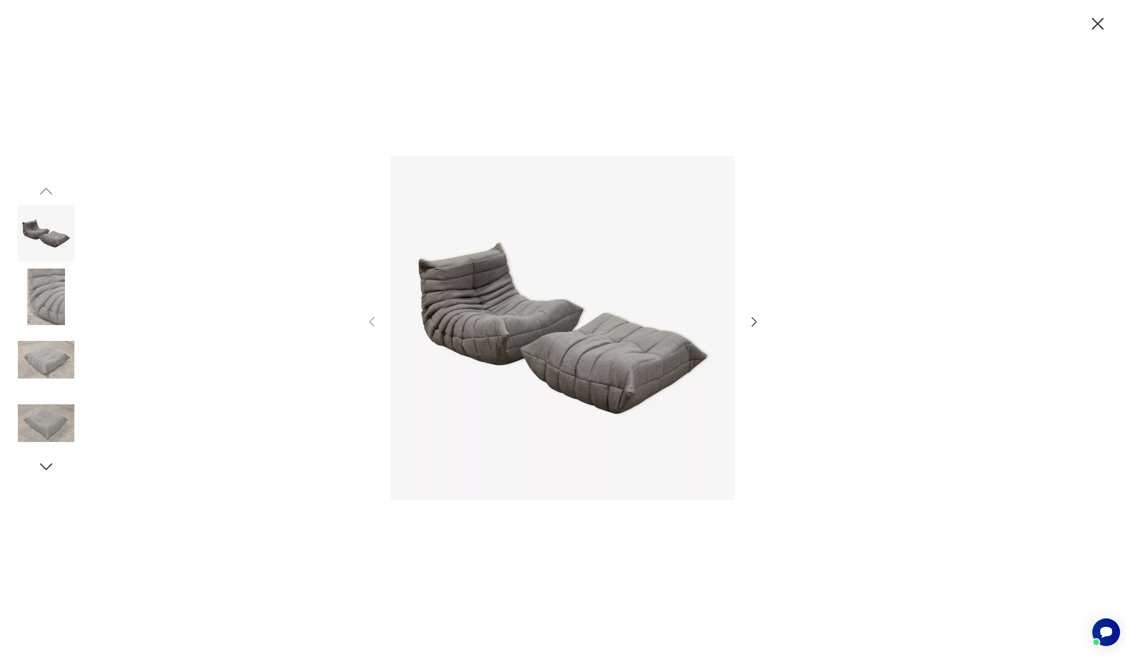
click at [752, 322] on icon "button" at bounding box center [754, 322] width 14 height 14
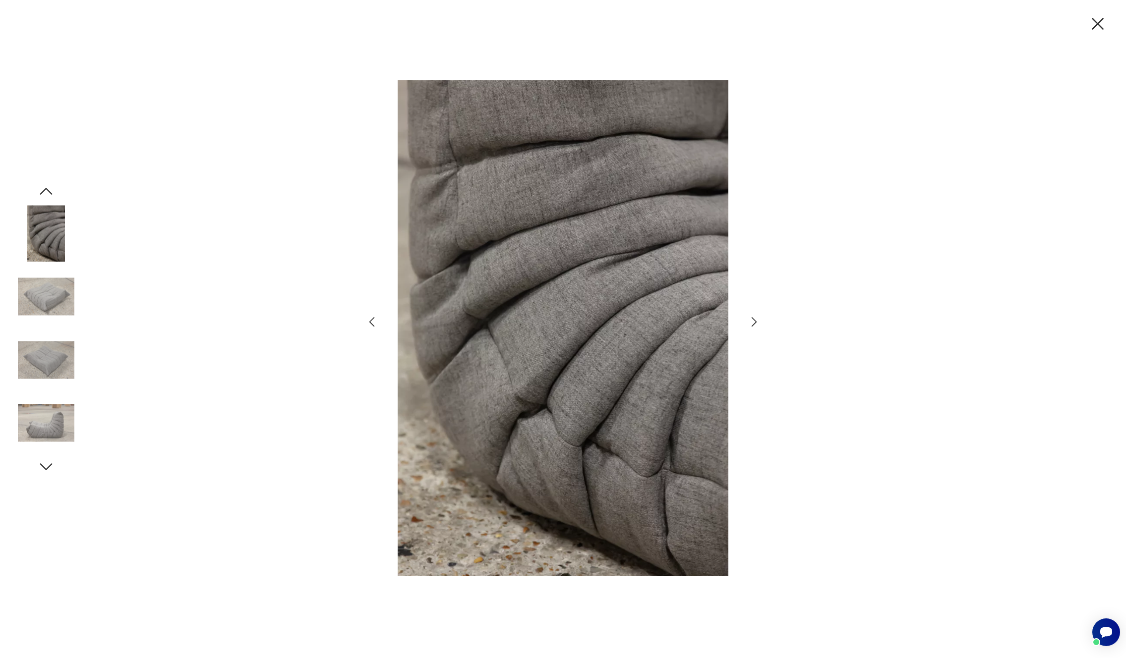
click at [752, 322] on icon "button" at bounding box center [754, 322] width 14 height 14
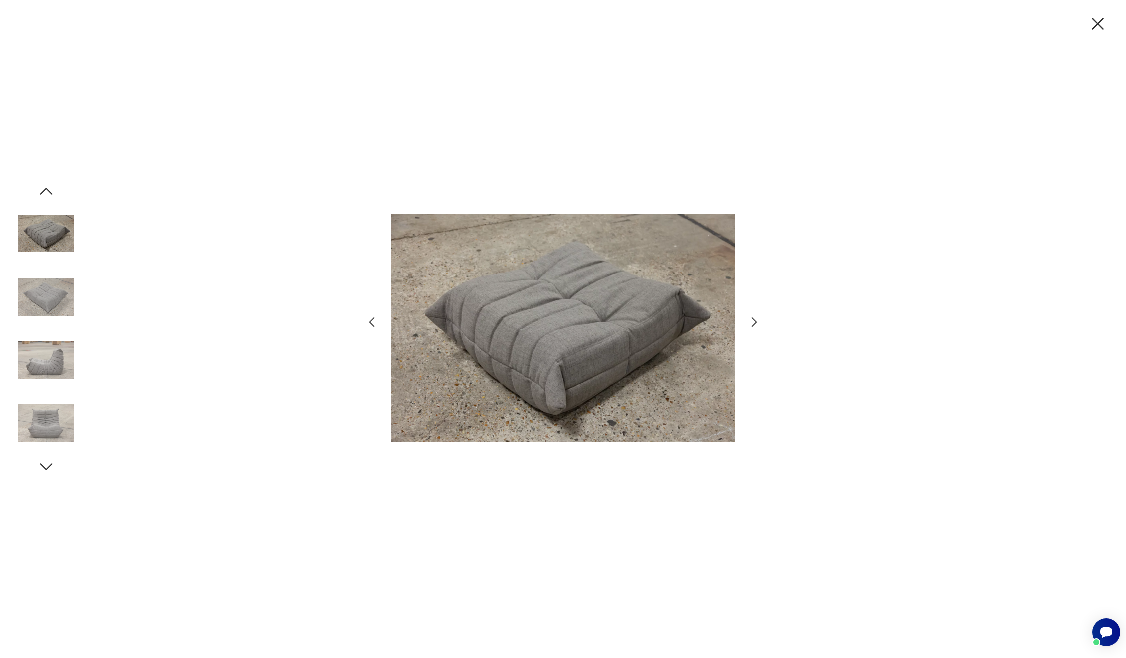
click at [752, 322] on icon "button" at bounding box center [754, 322] width 14 height 14
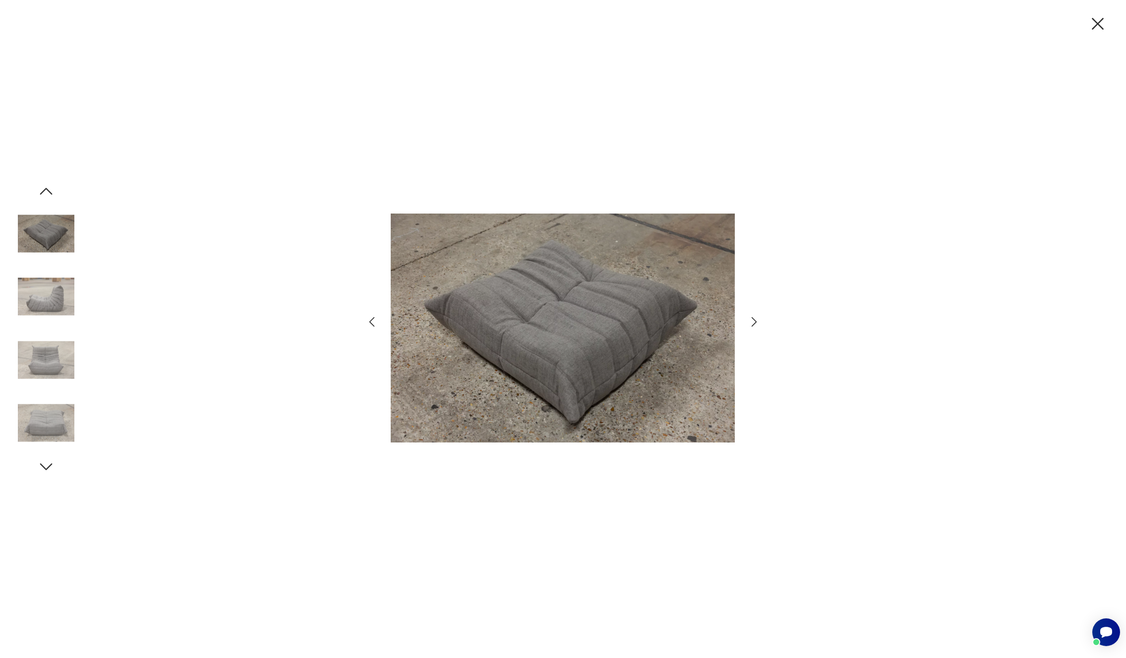
click at [752, 322] on icon "button" at bounding box center [754, 322] width 14 height 14
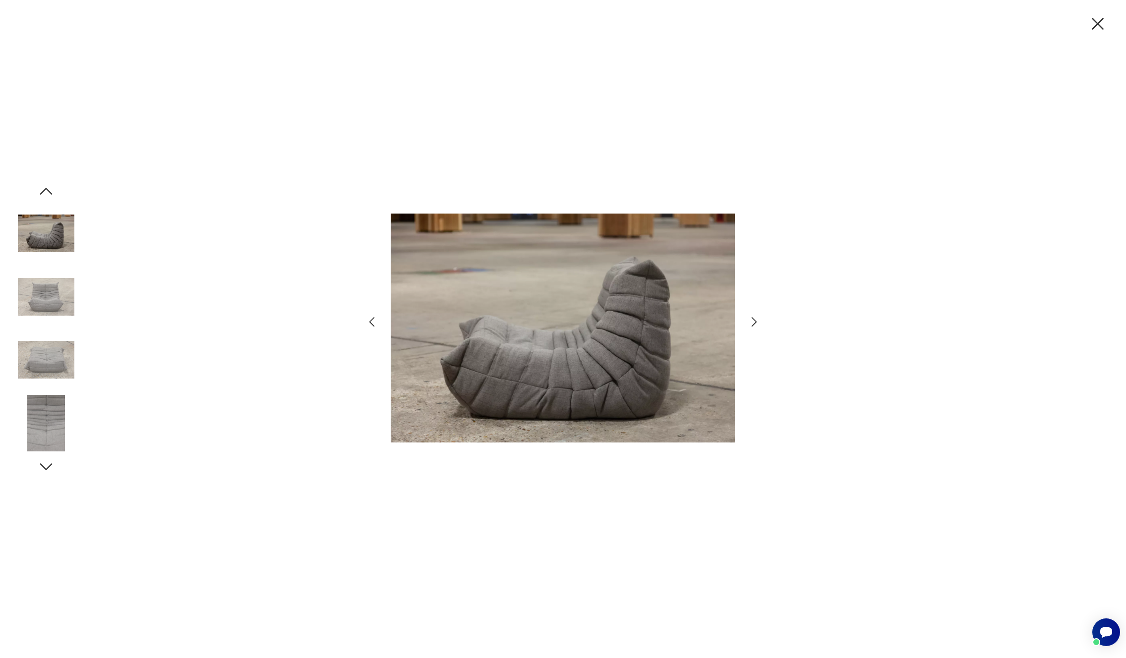
click at [752, 322] on icon "button" at bounding box center [754, 322] width 14 height 14
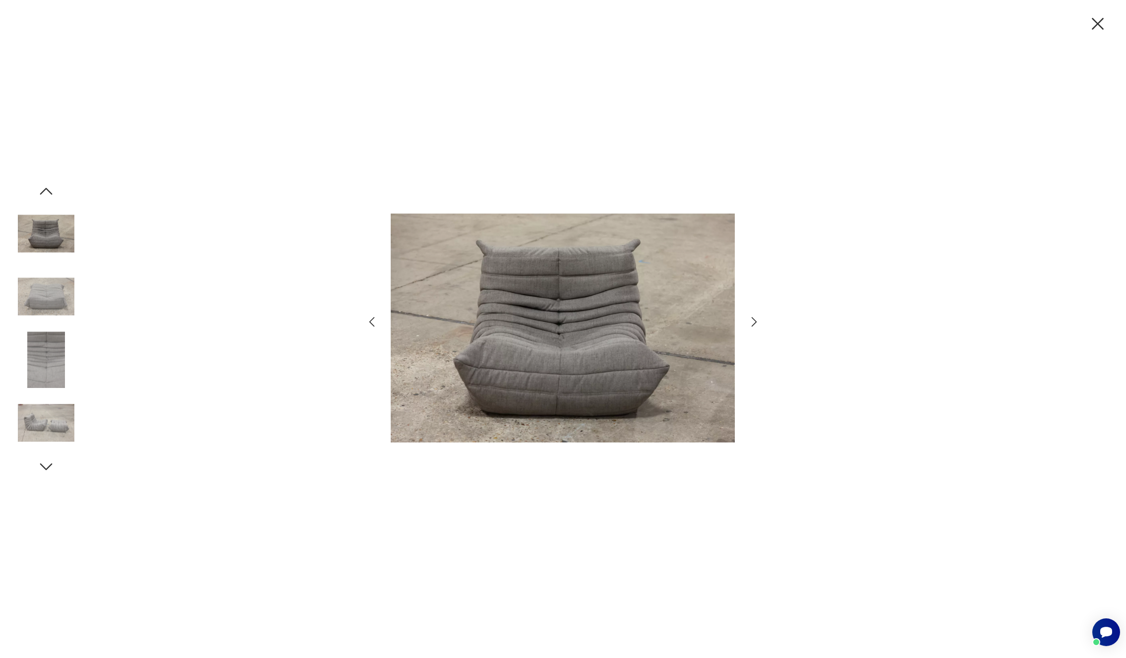
click at [752, 322] on icon "button" at bounding box center [754, 322] width 14 height 14
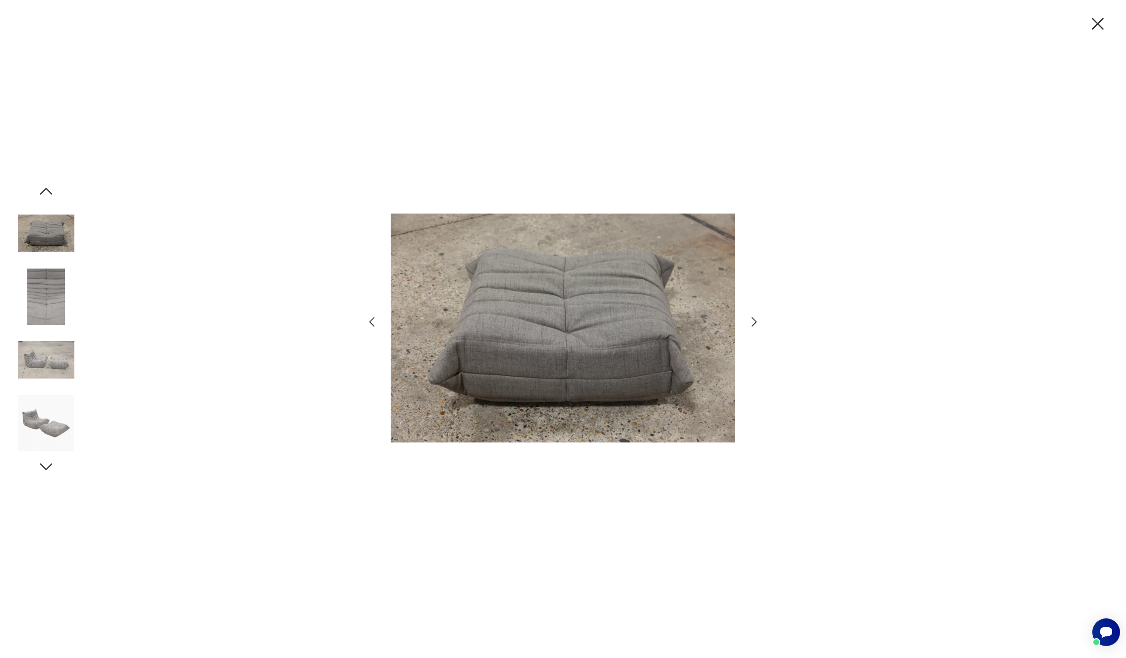
click at [752, 322] on icon "button" at bounding box center [754, 322] width 14 height 14
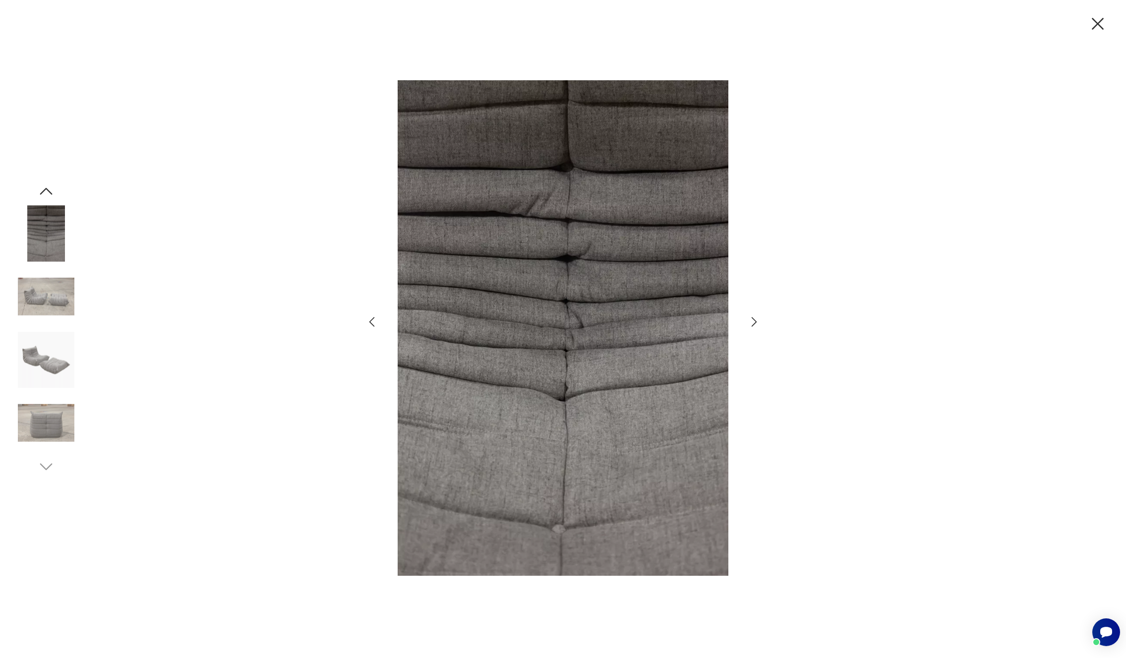
click at [752, 322] on icon "button" at bounding box center [754, 322] width 14 height 14
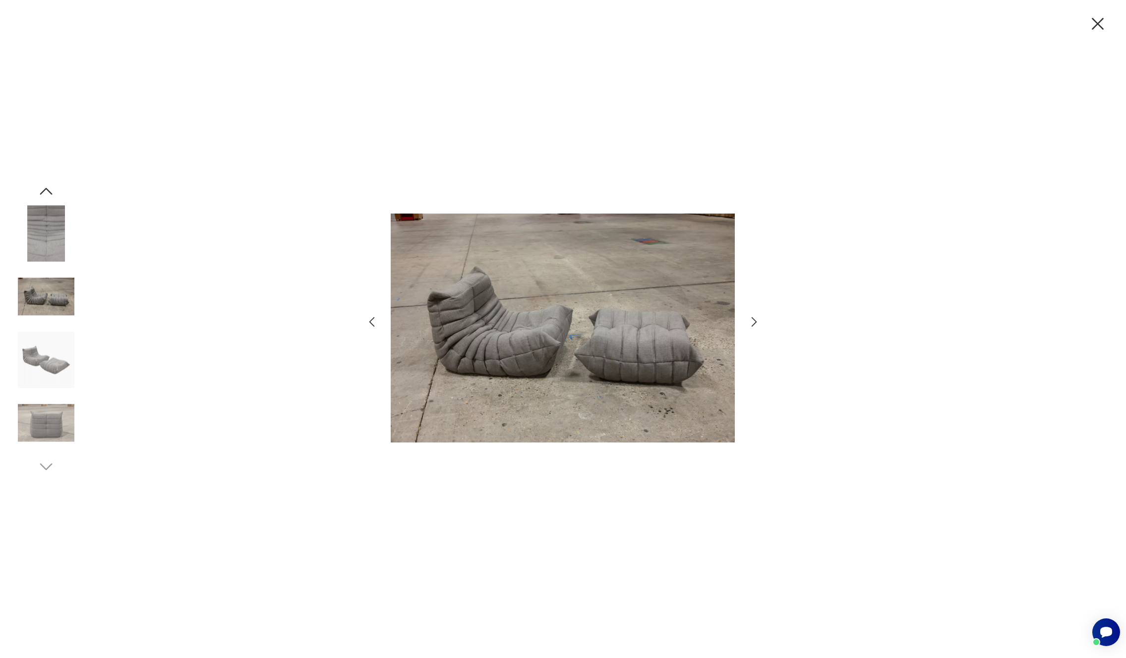
click at [1097, 21] on icon "button" at bounding box center [1097, 23] width 21 height 21
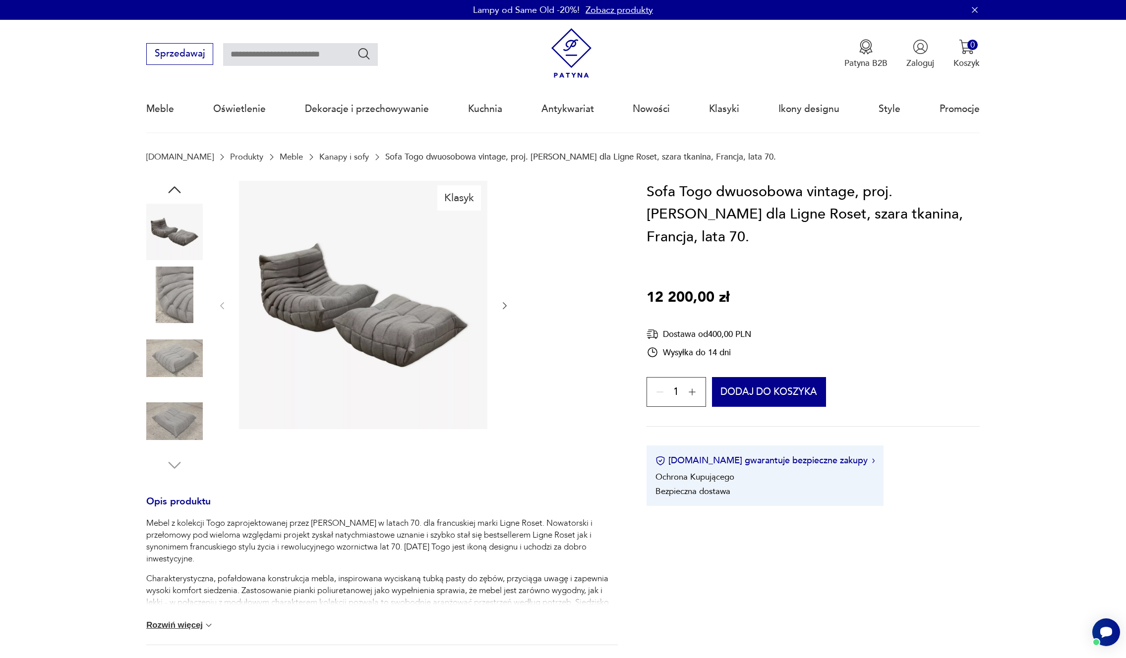
click at [335, 155] on link "Kanapy i sofy" at bounding box center [344, 156] width 50 height 9
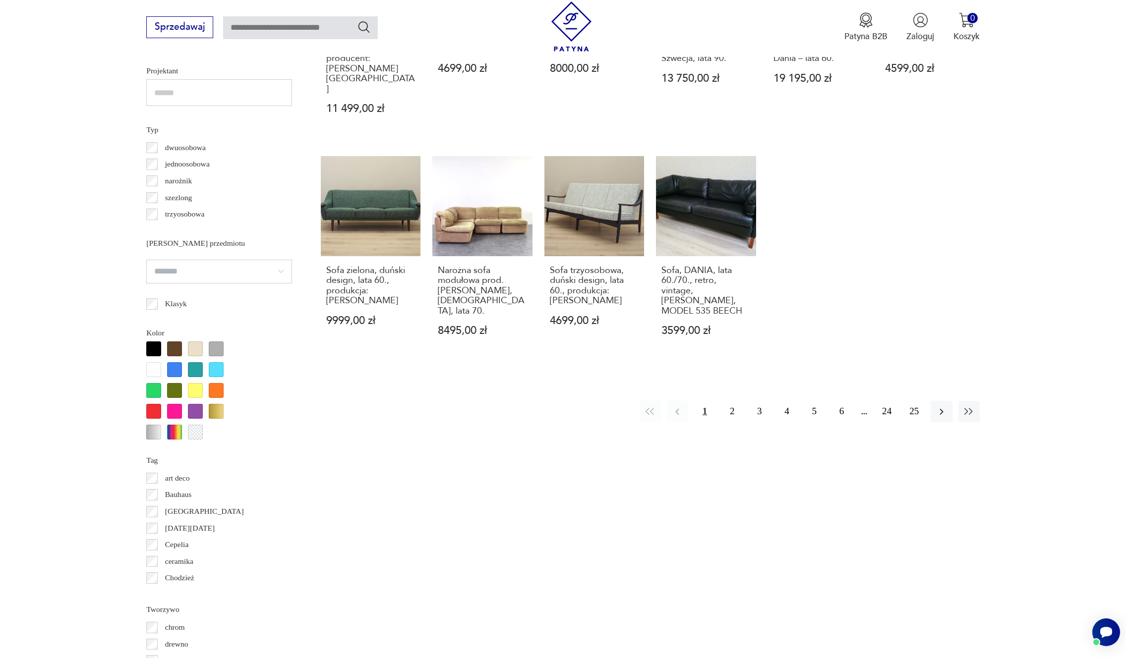
scroll to position [854, 0]
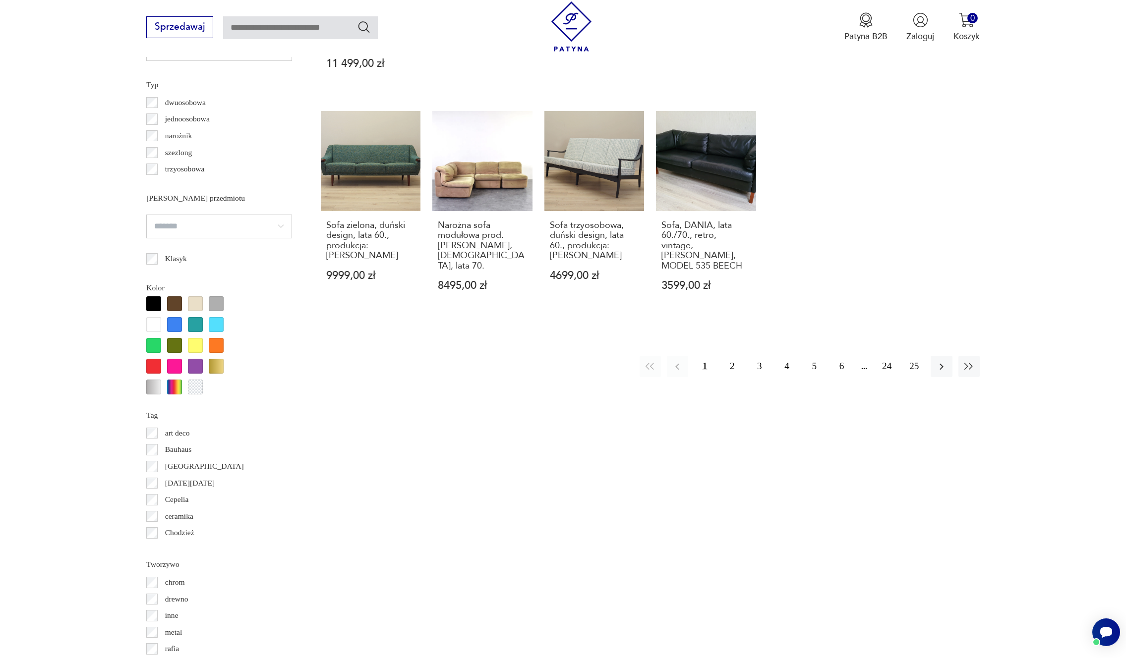
click at [153, 302] on div at bounding box center [153, 304] width 15 height 15
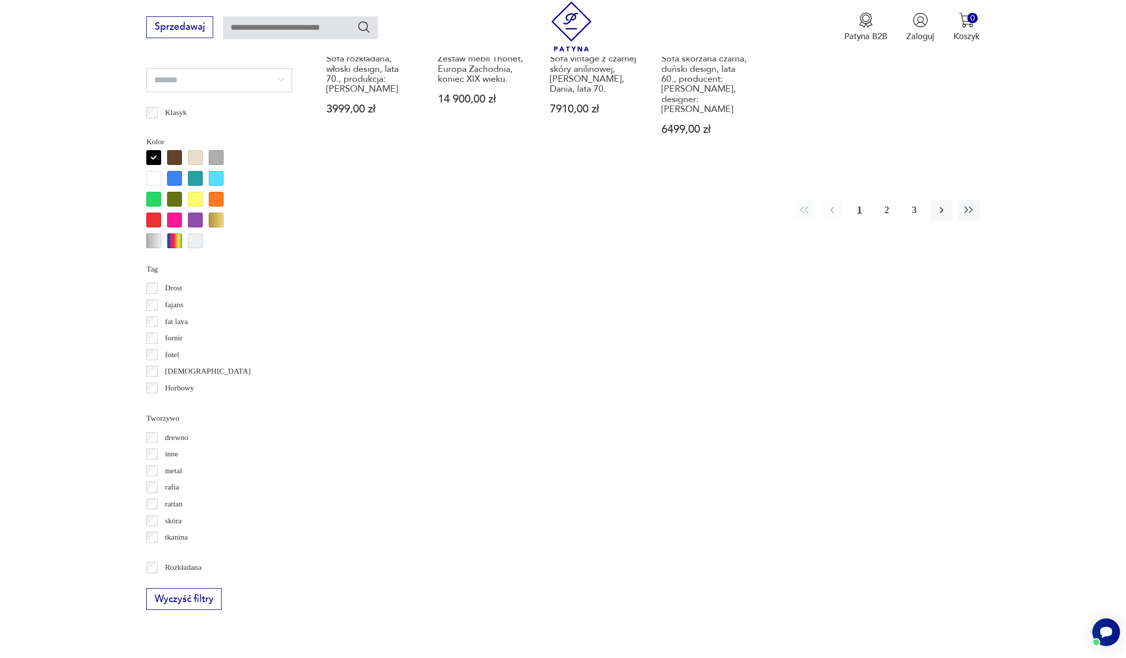
scroll to position [48, 0]
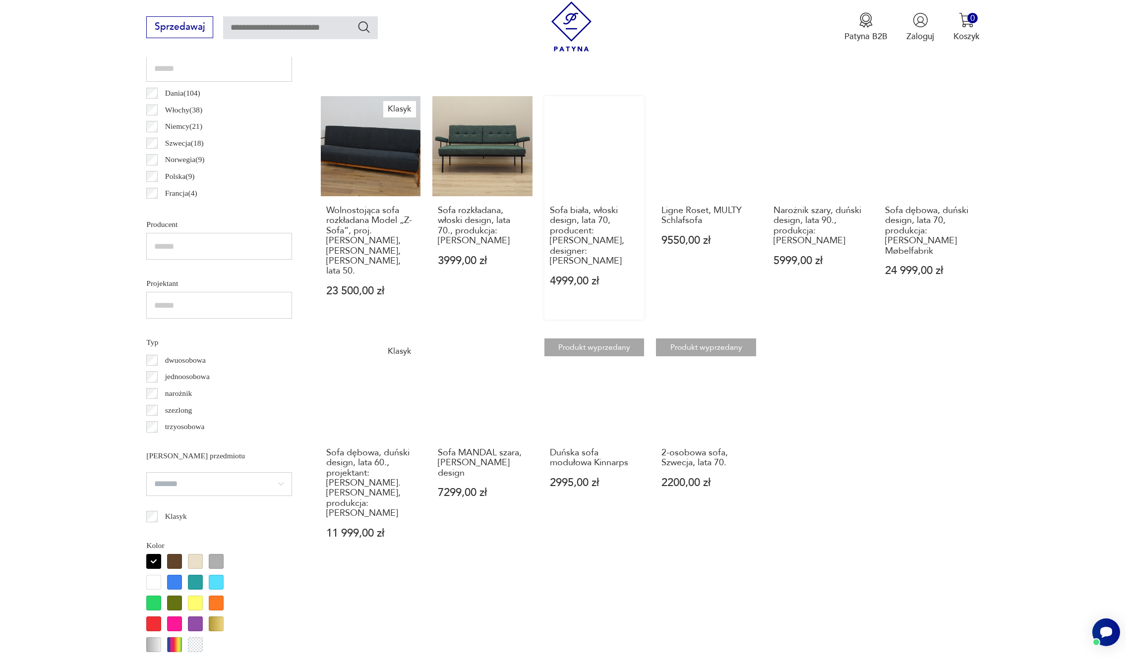
scroll to position [662, 0]
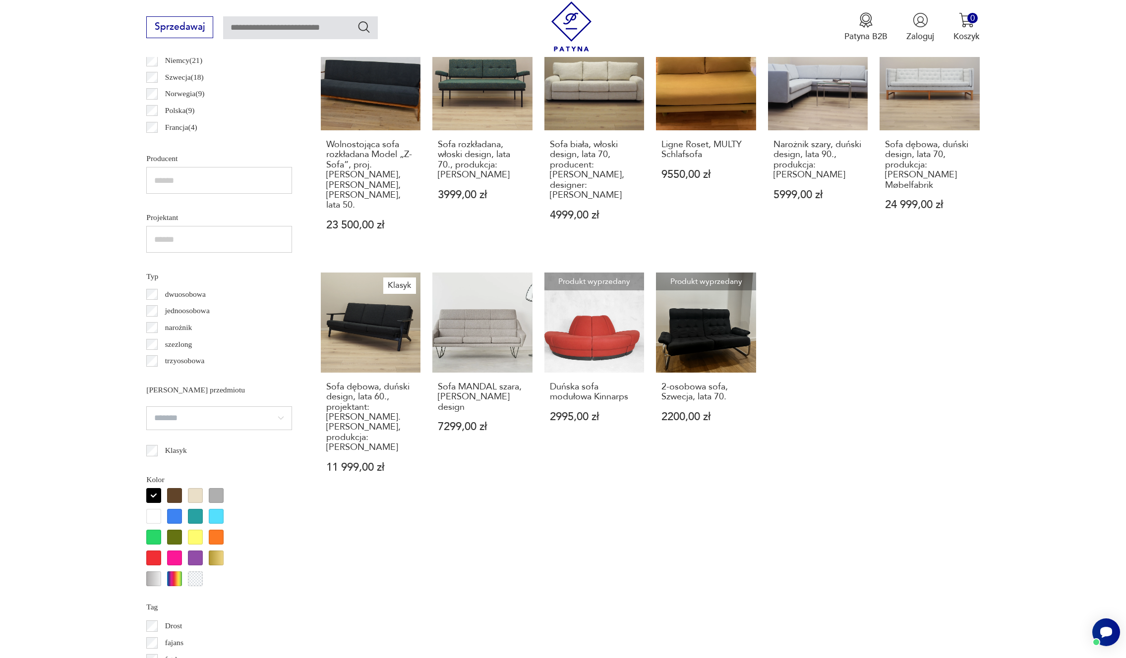
click at [150, 499] on div at bounding box center [153, 495] width 15 height 15
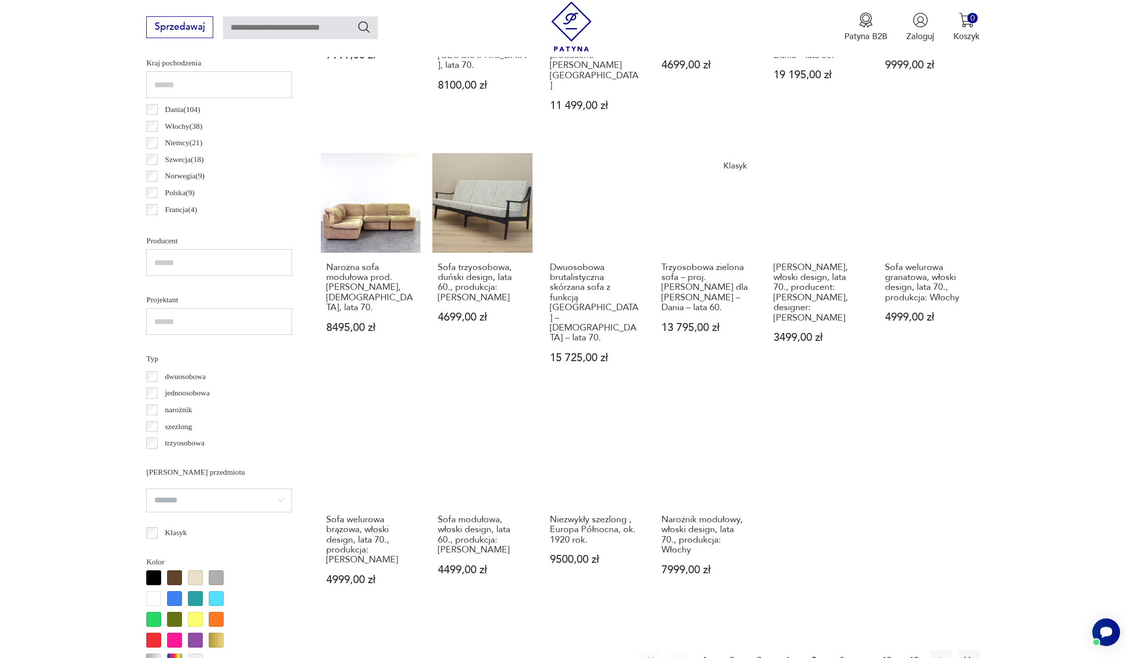
scroll to position [581, 0]
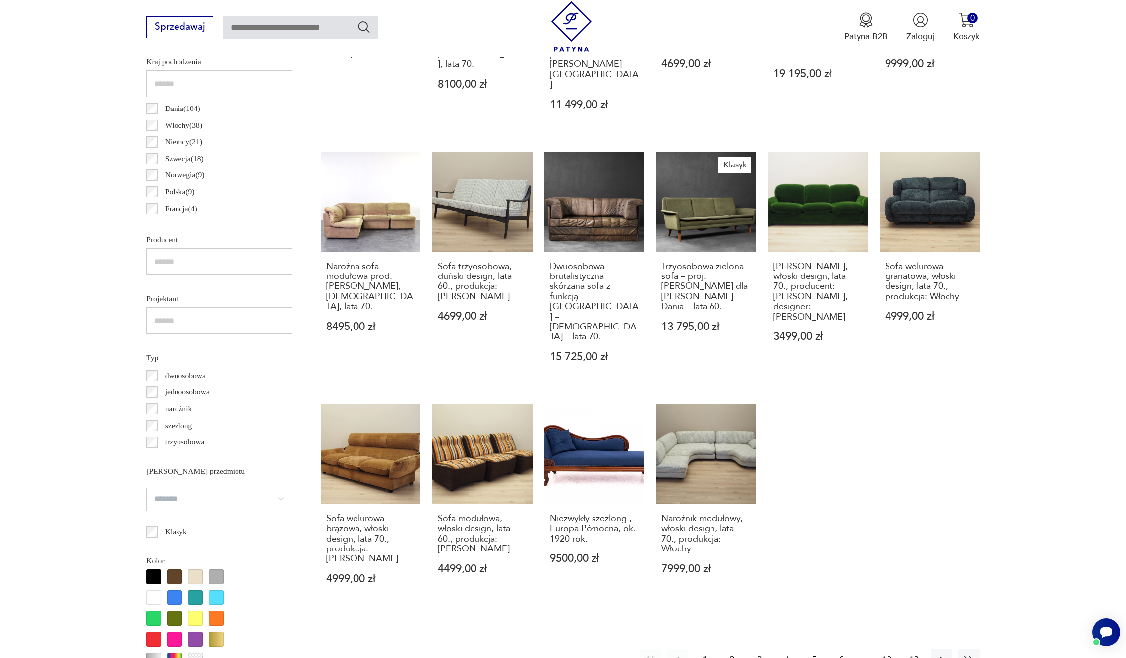
click at [728, 650] on button "2" at bounding box center [731, 660] width 21 height 21
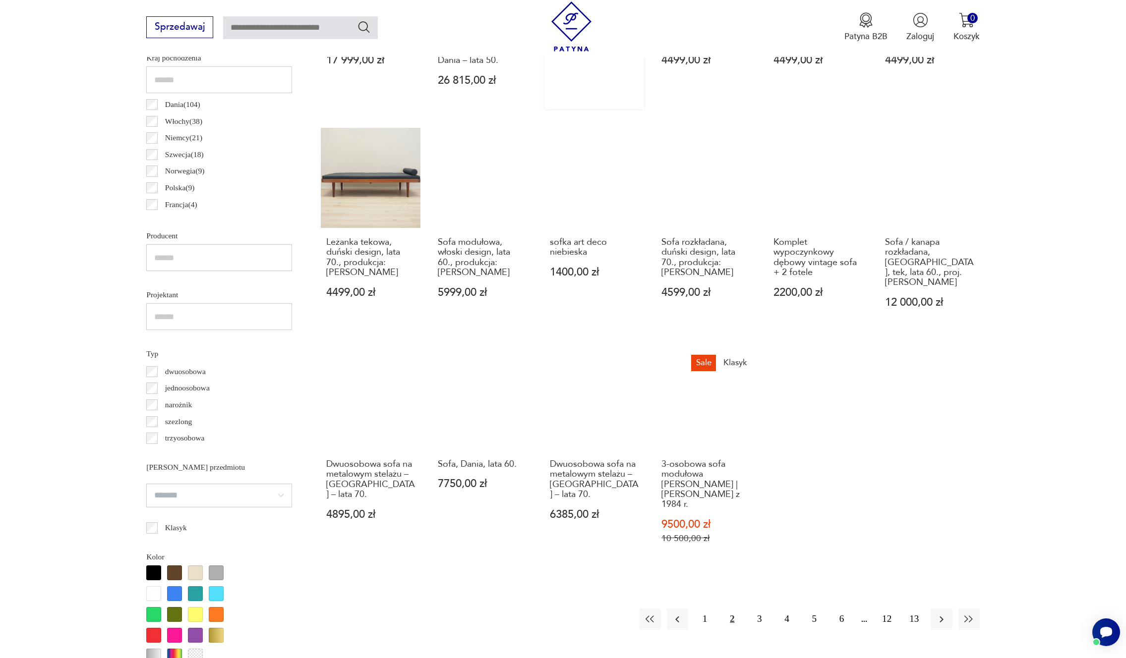
scroll to position [661, 0]
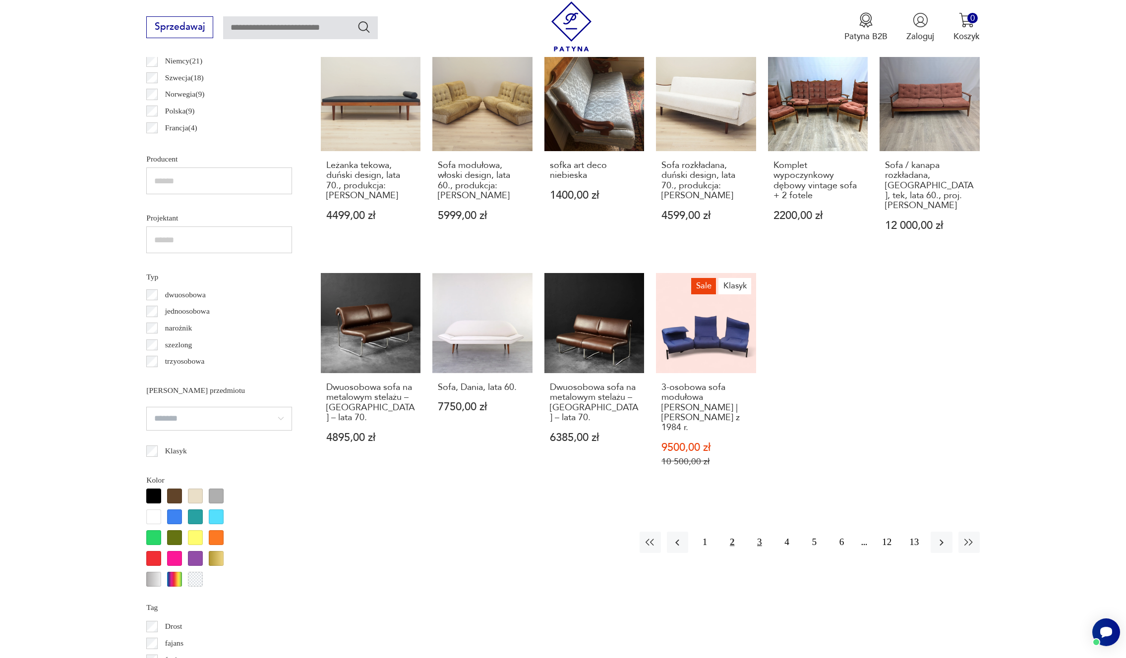
click at [759, 532] on button "3" at bounding box center [759, 542] width 21 height 21
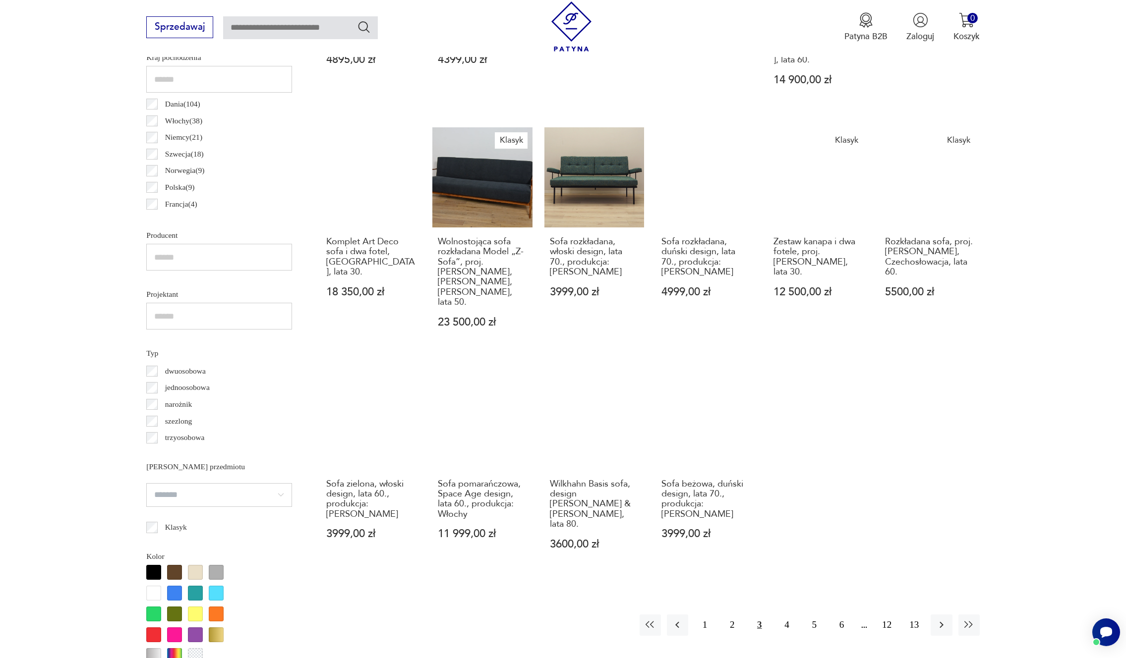
scroll to position [586, 0]
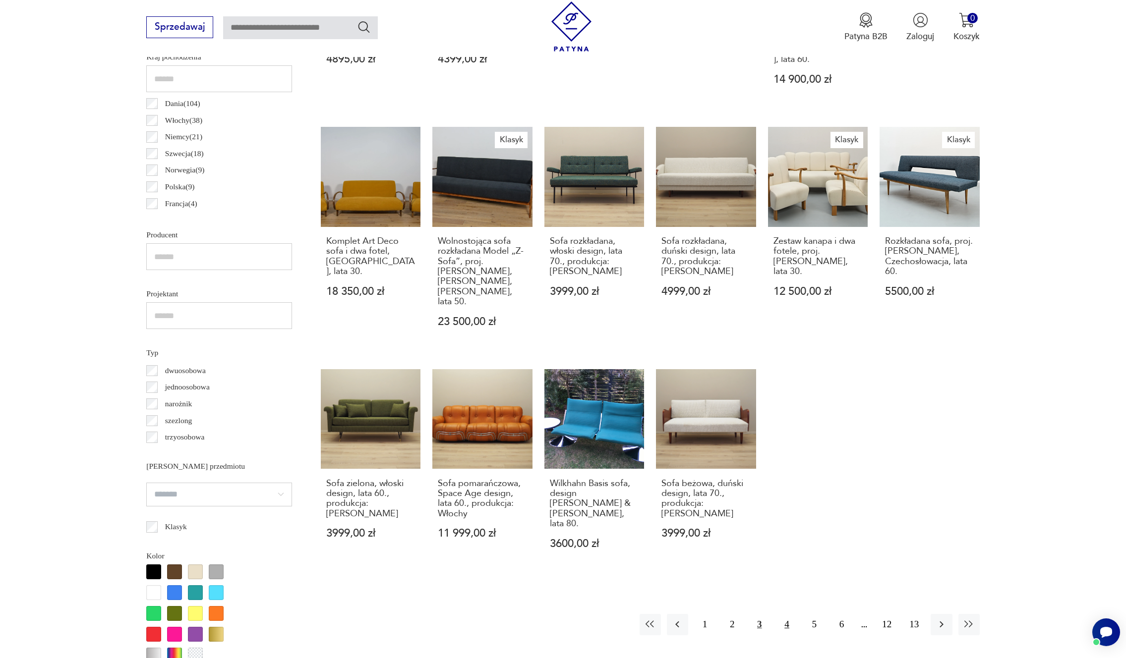
click at [791, 614] on button "4" at bounding box center [786, 624] width 21 height 21
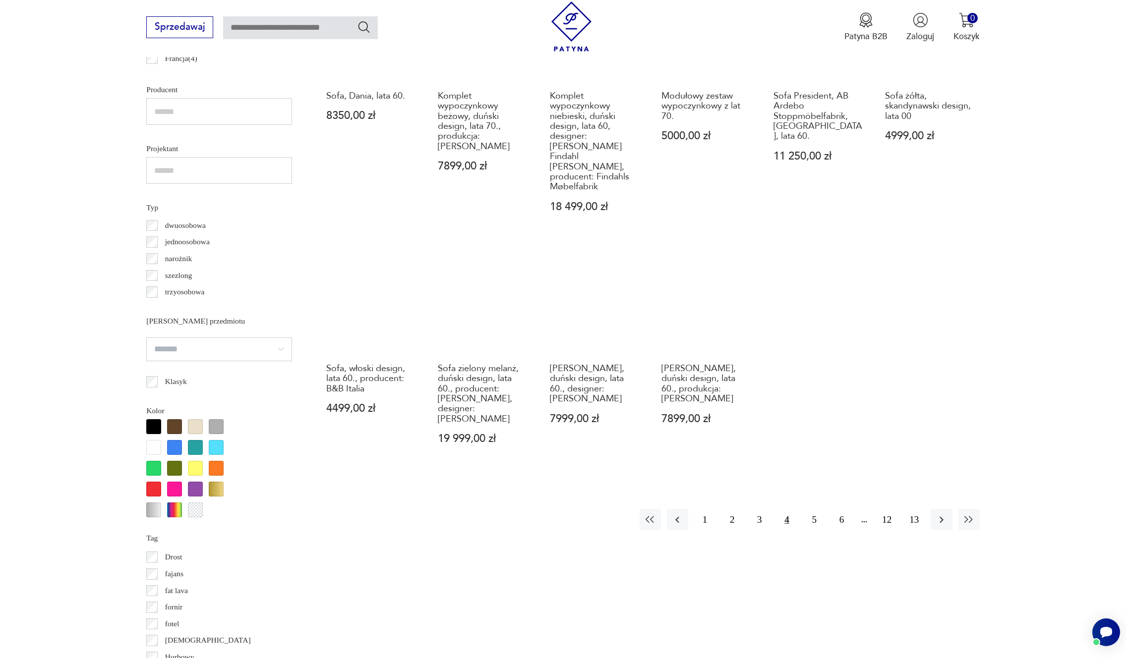
scroll to position [752, 0]
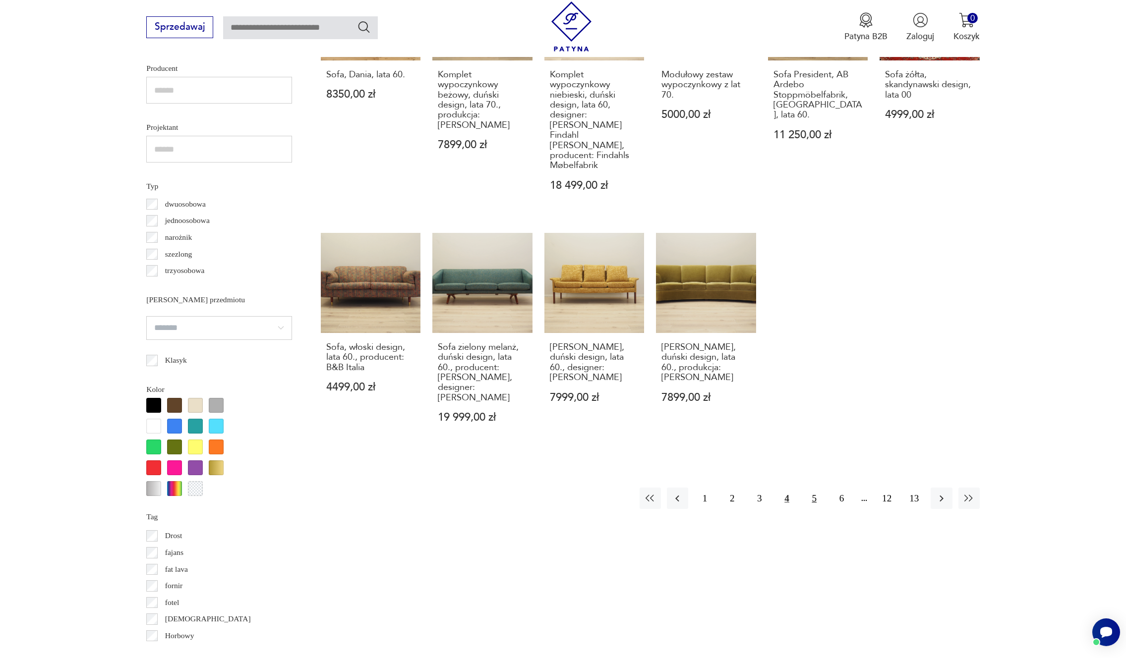
click at [804, 488] on button "5" at bounding box center [814, 498] width 21 height 21
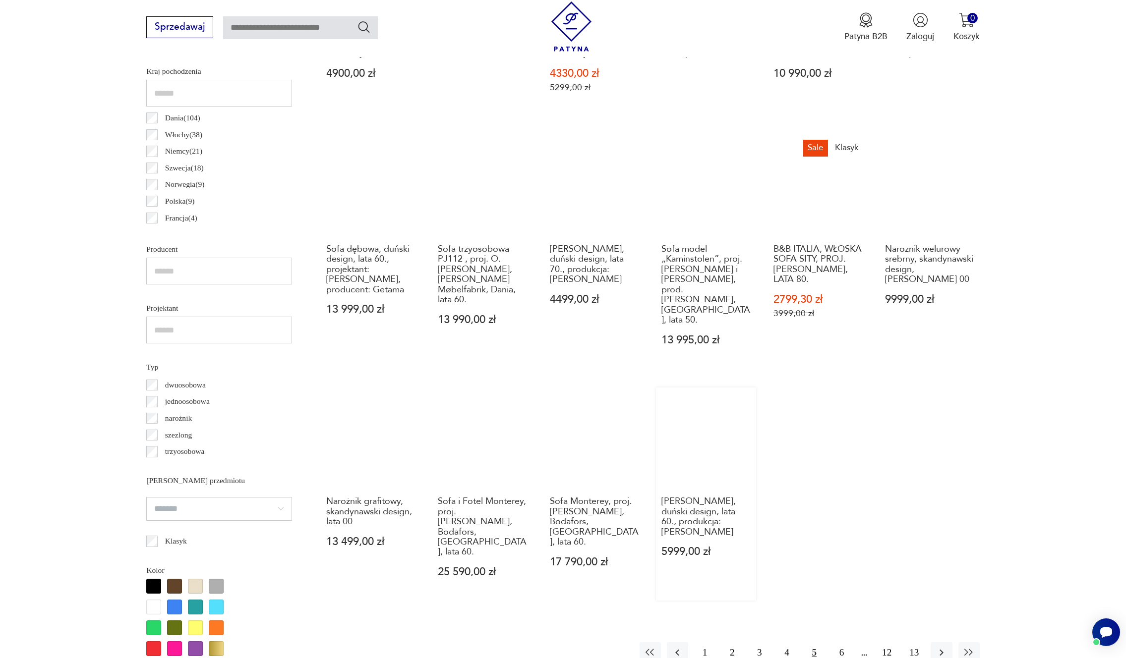
scroll to position [628, 0]
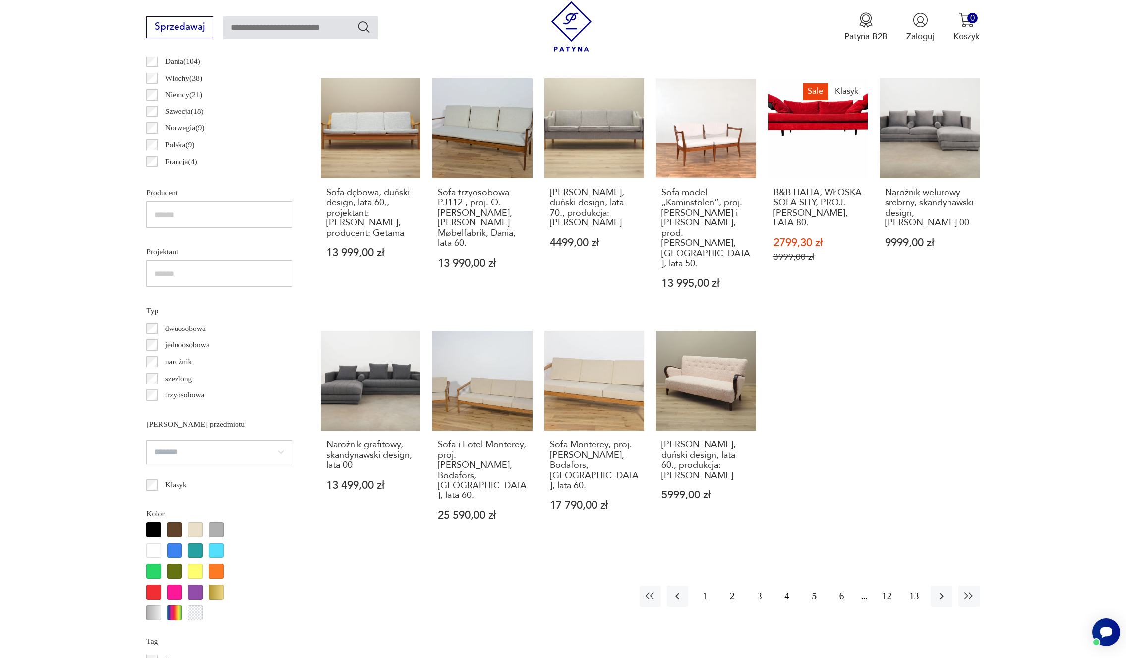
click at [834, 586] on button "6" at bounding box center [841, 596] width 21 height 21
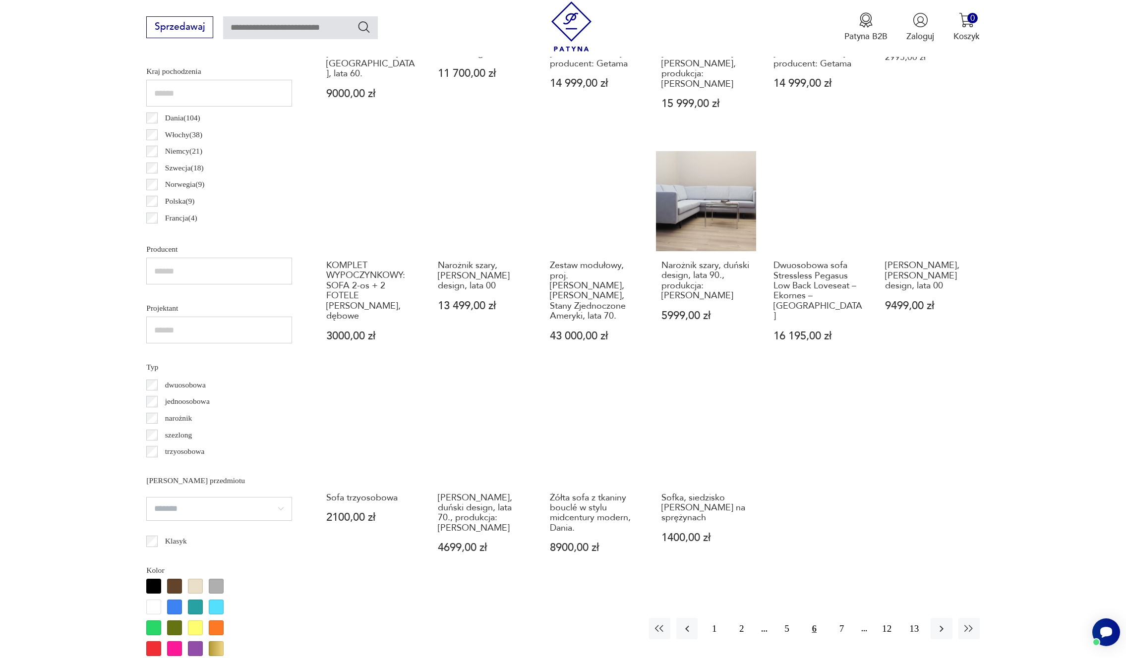
scroll to position [638, 0]
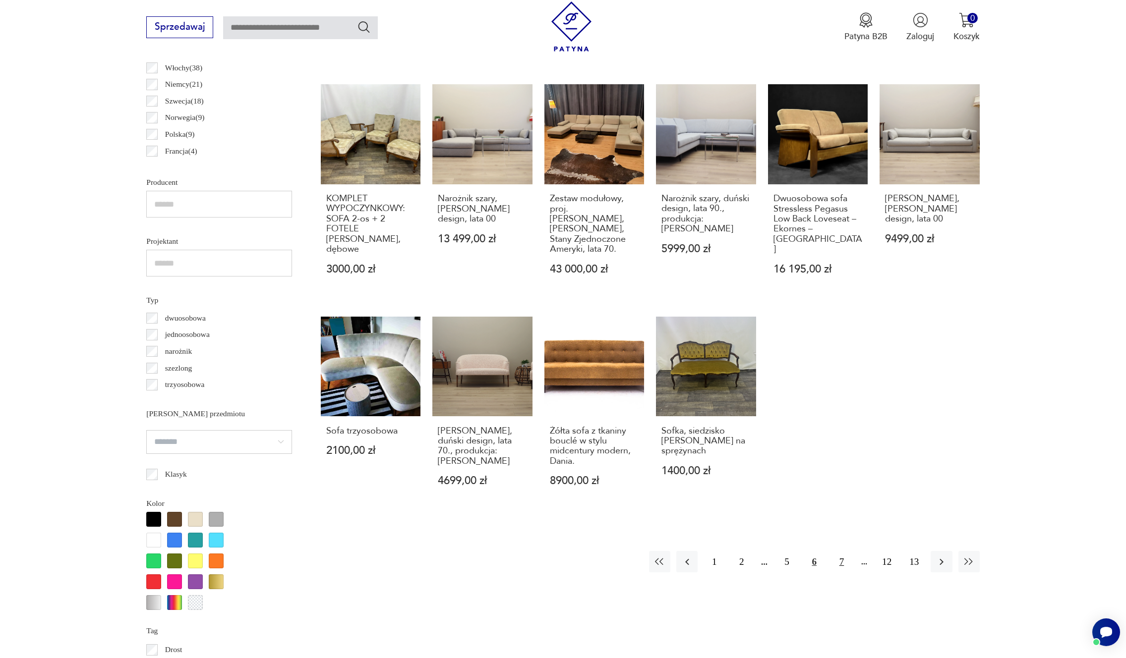
click at [848, 551] on button "7" at bounding box center [841, 561] width 21 height 21
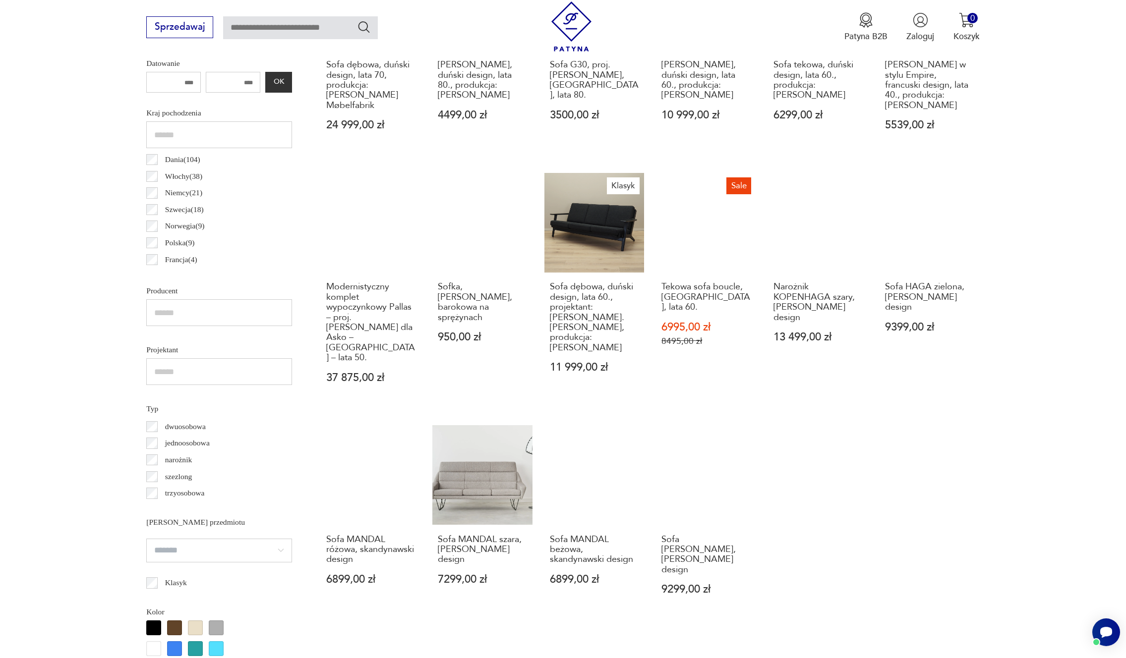
scroll to position [547, 0]
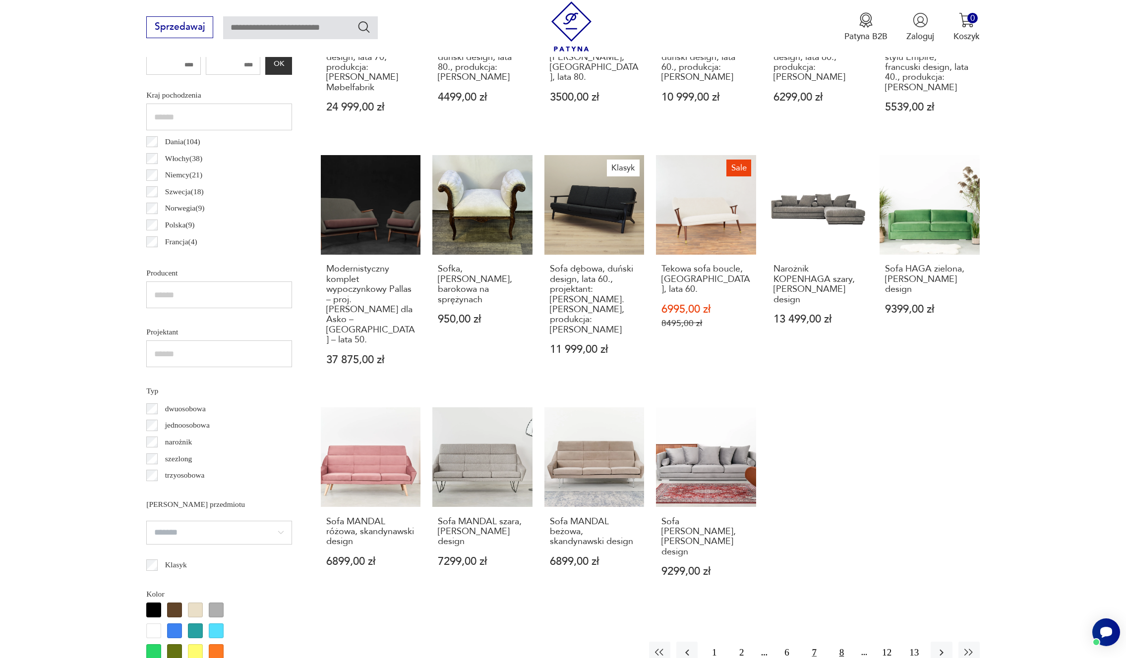
click at [835, 642] on button "8" at bounding box center [841, 652] width 21 height 21
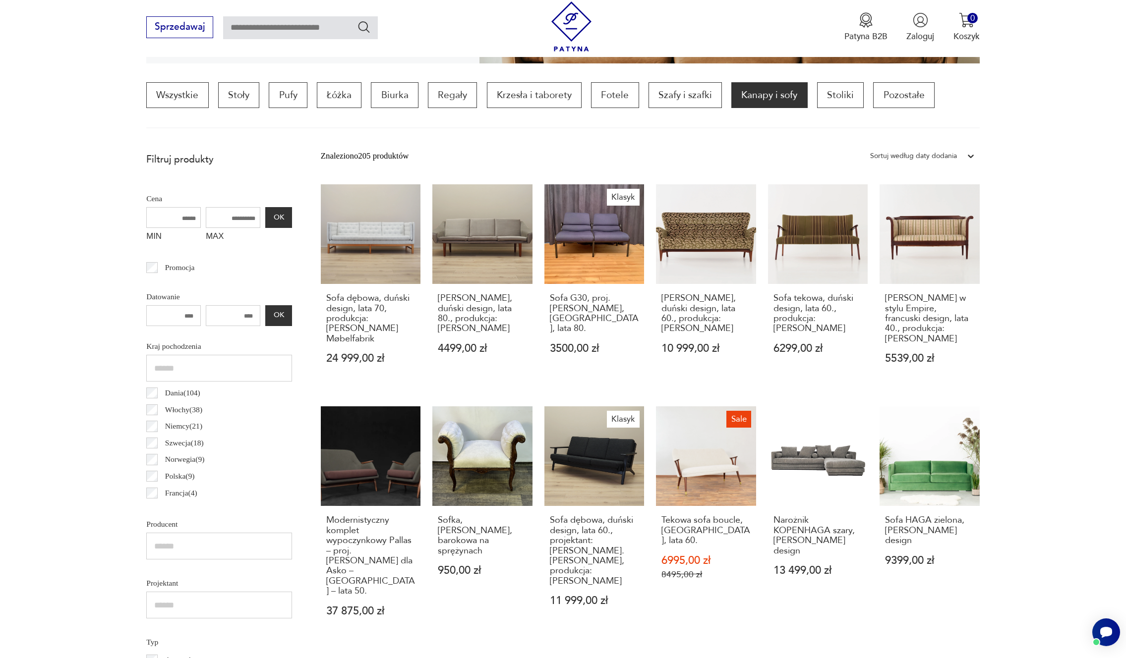
scroll to position [295, 0]
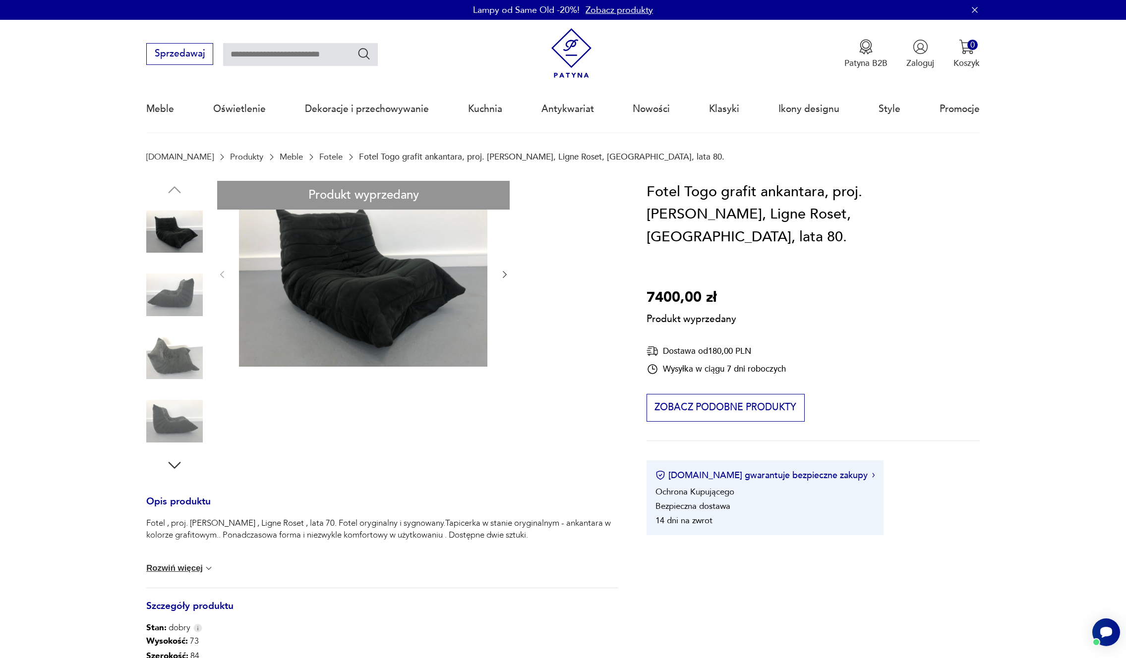
click at [358, 318] on div "Produkt wyprzedany Opis produktu Fotel , proj. [PERSON_NAME] , Ligne Roset , la…" at bounding box center [382, 507] width 472 height 653
click at [509, 274] on div "Produkt wyprzedany Opis produktu Fotel , proj. Michel Ducaroy , Ligne Roset , l…" at bounding box center [382, 507] width 472 height 653
click at [501, 275] on div "Produkt wyprzedany Opis produktu Fotel , proj. Michel Ducaroy , Ligne Roset , l…" at bounding box center [382, 507] width 472 height 653
click at [179, 297] on div "Produkt wyprzedany Opis produktu Fotel , proj. Michel Ducaroy , Ligne Roset , l…" at bounding box center [382, 507] width 472 height 653
click at [201, 293] on div "Produkt wyprzedany Opis produktu Fotel , proj. Michel Ducaroy , Ligne Roset , l…" at bounding box center [382, 507] width 472 height 653
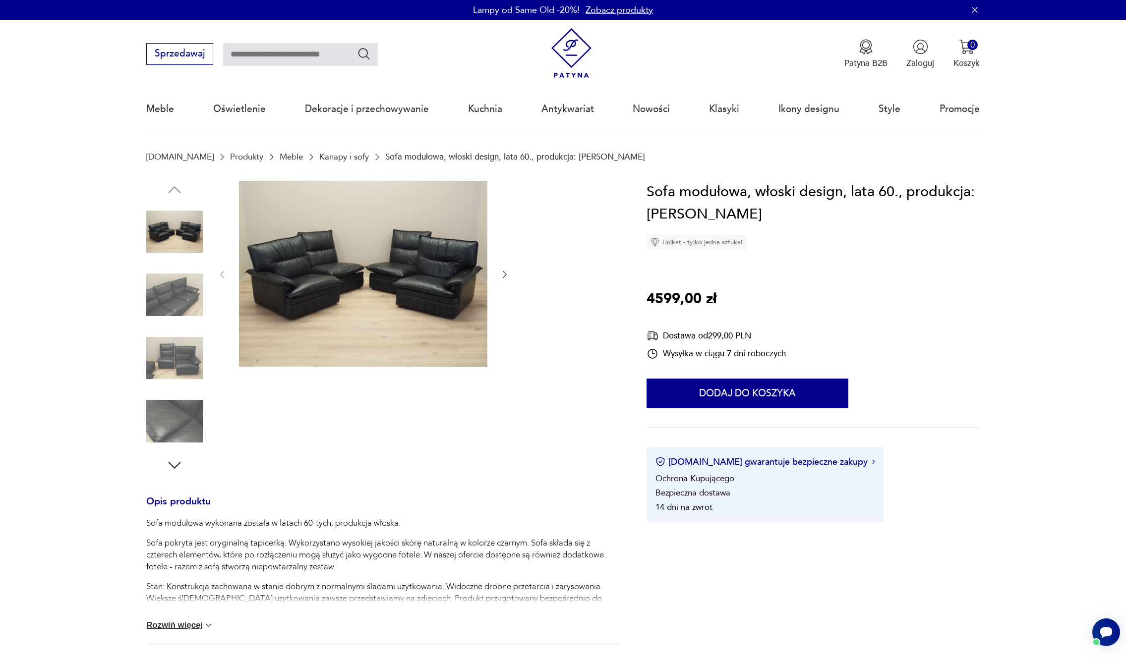
click at [172, 298] on img at bounding box center [174, 295] width 57 height 57
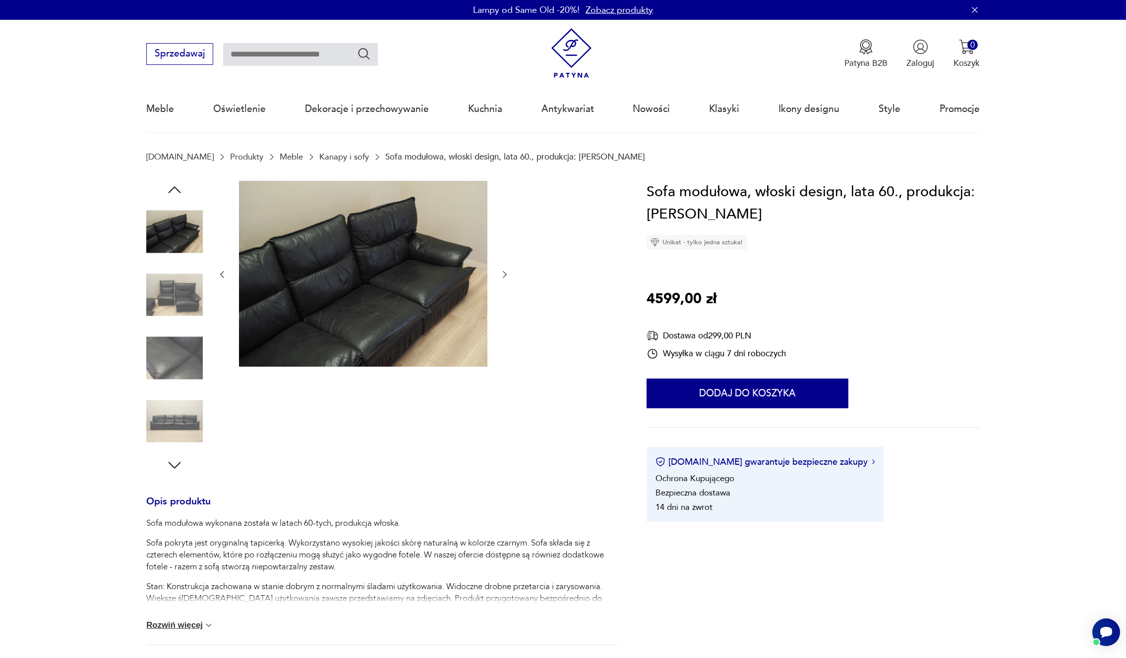
click at [174, 324] on div at bounding box center [174, 296] width 57 height 59
click at [178, 345] on img at bounding box center [174, 358] width 57 height 57
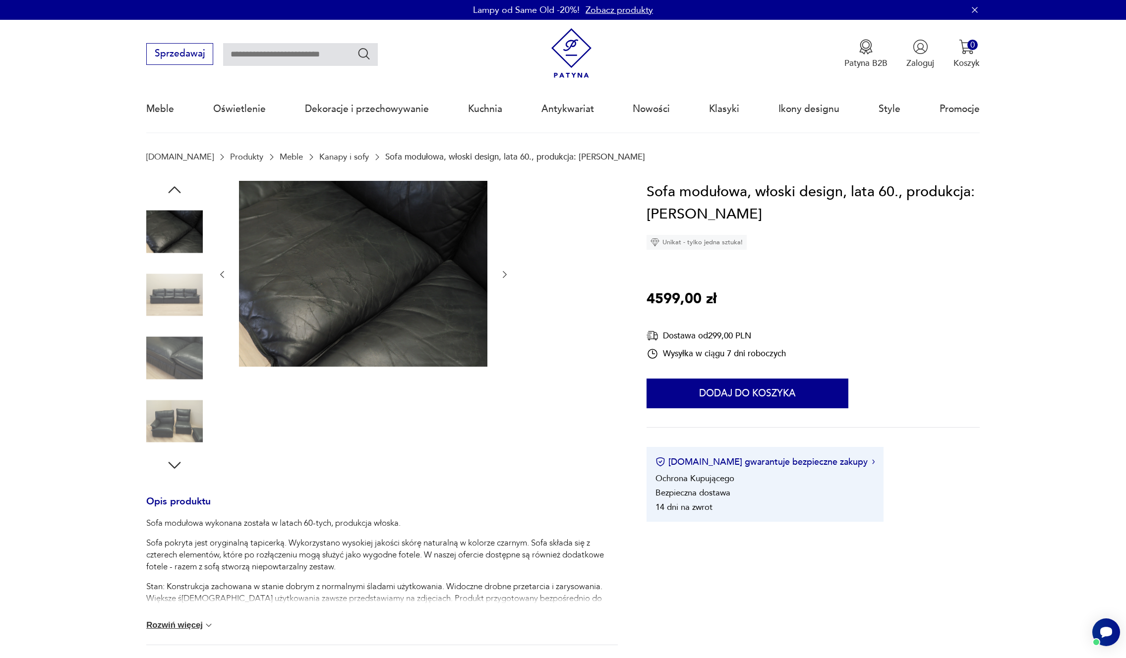
click at [186, 215] on img at bounding box center [174, 232] width 57 height 57
